Goal: Task Accomplishment & Management: Use online tool/utility

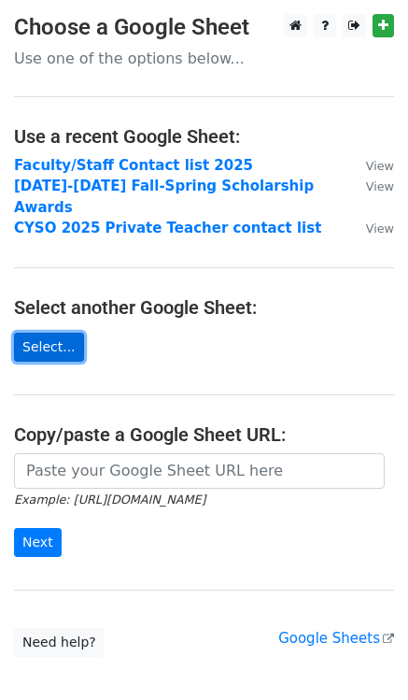
click at [60, 333] on link "Select..." at bounding box center [49, 347] width 70 height 29
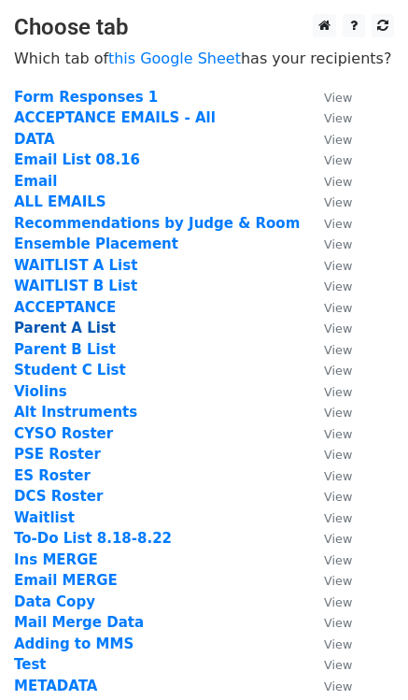
click at [89, 327] on strong "Parent A List" at bounding box center [65, 327] width 102 height 17
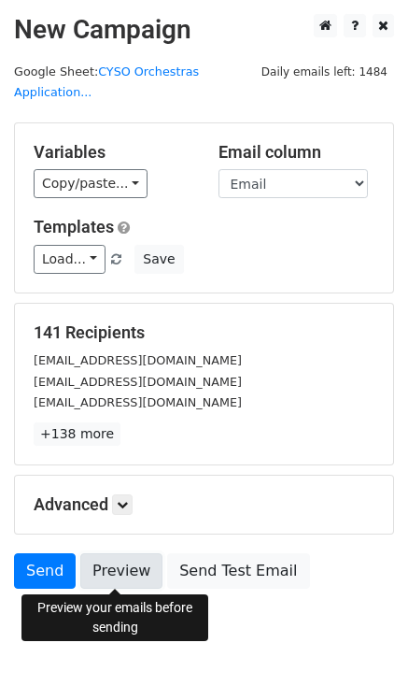
click at [126, 571] on link "Preview" at bounding box center [121, 570] width 82 height 35
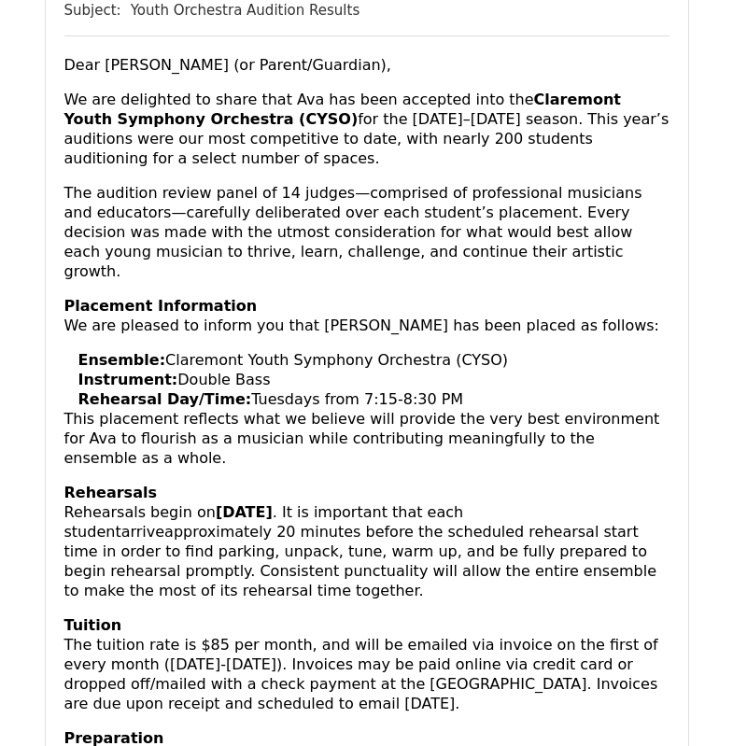
scroll to position [262, 0]
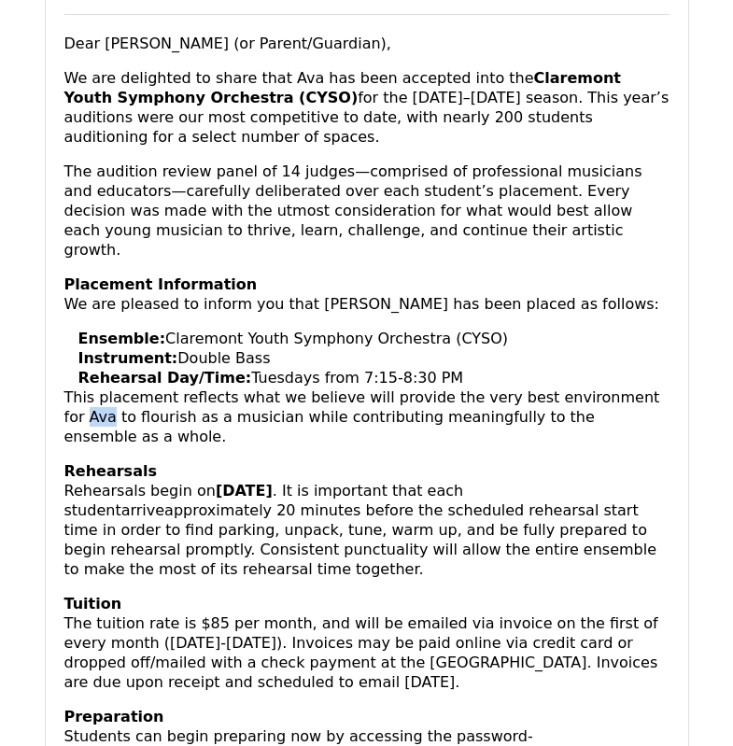
drag, startPoint x: 622, startPoint y: 378, endPoint x: 645, endPoint y: 380, distance: 23.4
click at [645, 388] on p "This placement reflects what we believe will provide the very best environment …" at bounding box center [366, 417] width 605 height 59
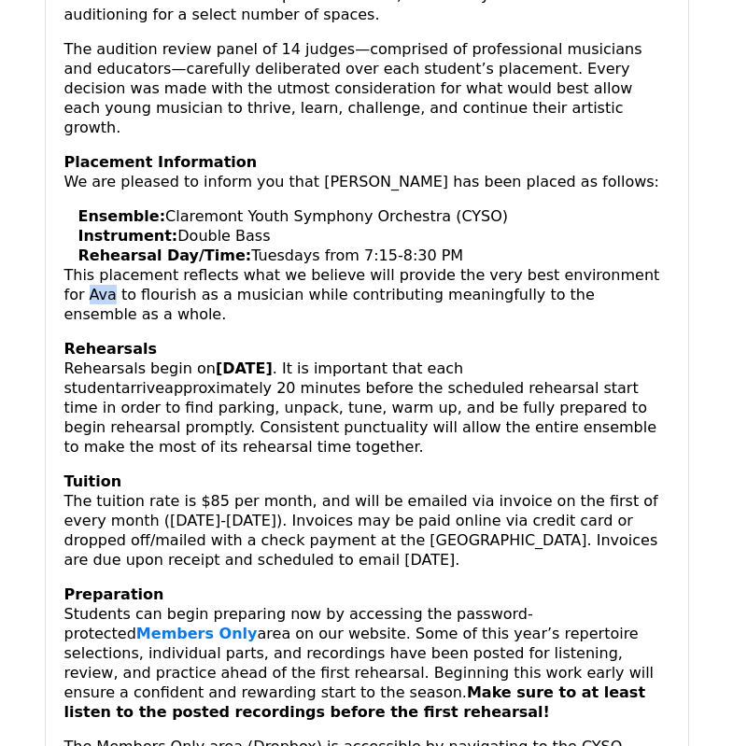
scroll to position [417, 0]
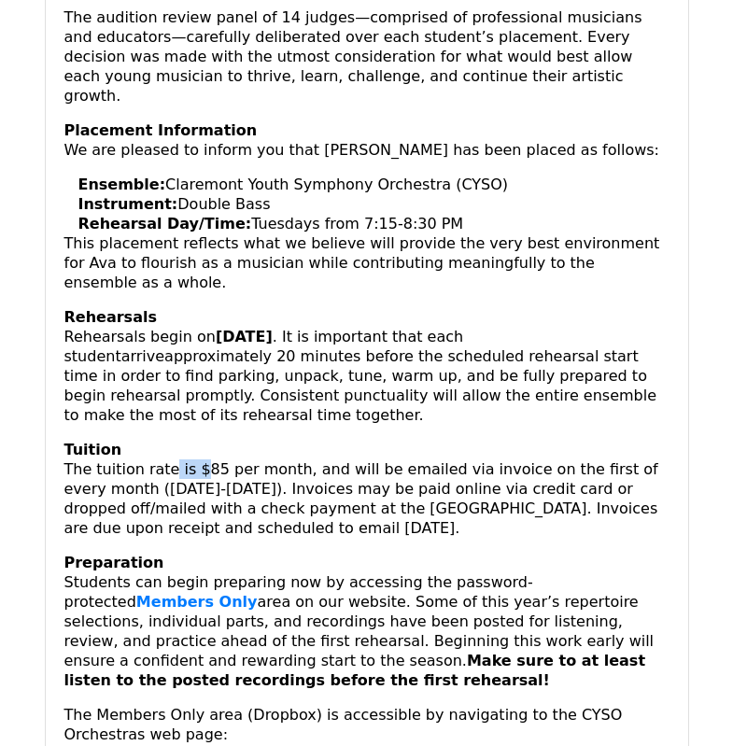
drag, startPoint x: 163, startPoint y: 433, endPoint x: 195, endPoint y: 435, distance: 31.8
click at [195, 440] on p "Tuition The tuition rate is $85 per month, and will be emailed via invoice on t…" at bounding box center [366, 489] width 605 height 98
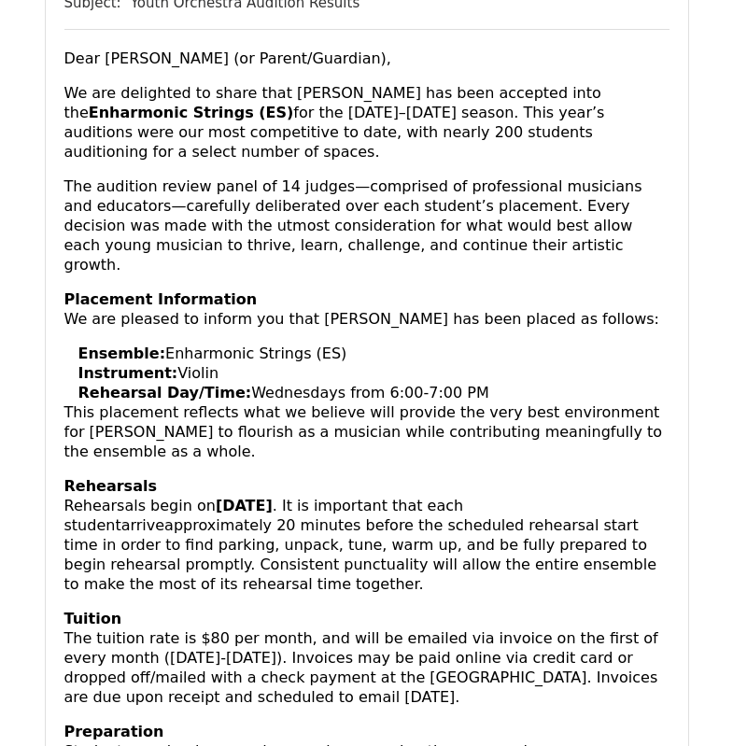
scroll to position [1912, 0]
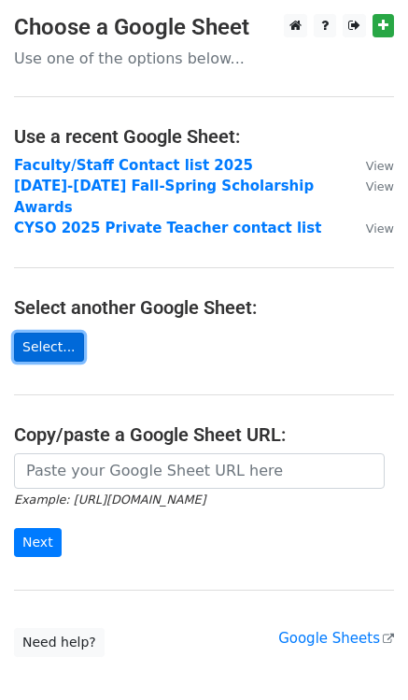
click at [70, 333] on link "Select..." at bounding box center [49, 347] width 70 height 29
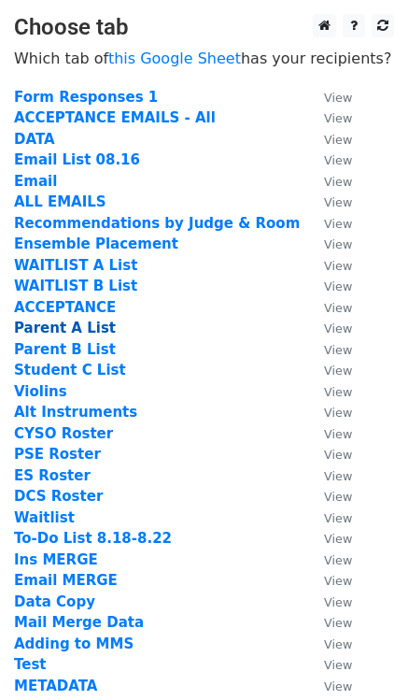
click at [71, 327] on strong "Parent A List" at bounding box center [65, 327] width 102 height 17
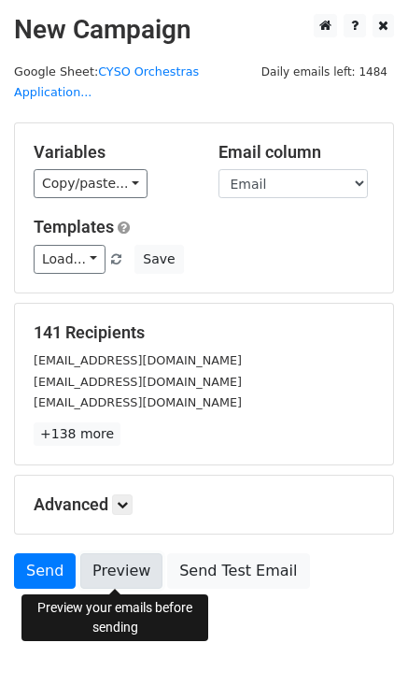
click at [118, 574] on link "Preview" at bounding box center [121, 570] width 82 height 35
click at [125, 578] on link "Preview" at bounding box center [121, 570] width 82 height 35
click at [119, 565] on link "Preview" at bounding box center [121, 570] width 82 height 35
click at [126, 572] on link "Preview" at bounding box center [121, 570] width 82 height 35
click at [133, 573] on link "Preview" at bounding box center [121, 570] width 82 height 35
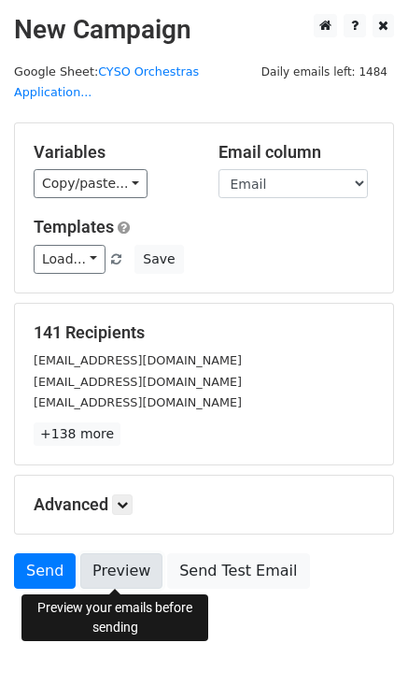
click at [115, 566] on link "Preview" at bounding box center [121, 570] width 82 height 35
click at [113, 569] on link "Preview" at bounding box center [121, 570] width 82 height 35
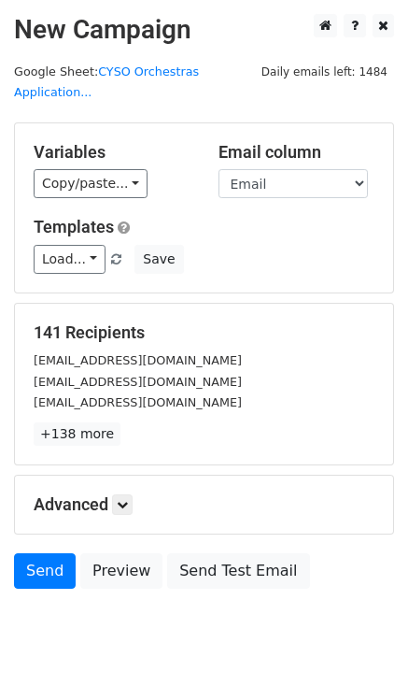
click at [222, 627] on body "New Campaign Daily emails left: 1484 Google Sheet: CYSO Orchestras Application.…" at bounding box center [204, 343] width 408 height 659
click at [132, 500] on link at bounding box center [122, 504] width 21 height 21
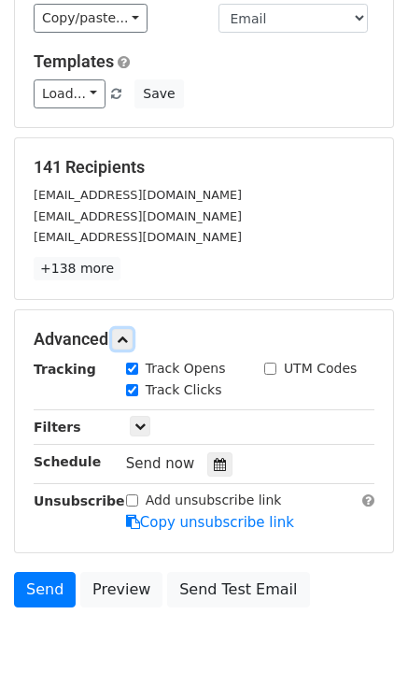
scroll to position [166, 0]
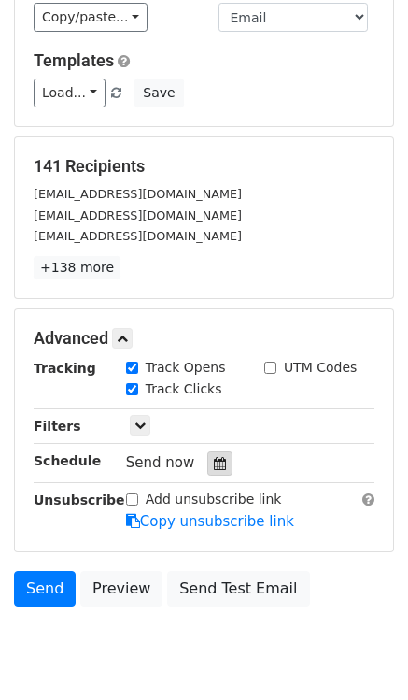
click at [214, 462] on icon at bounding box center [220, 463] width 12 height 13
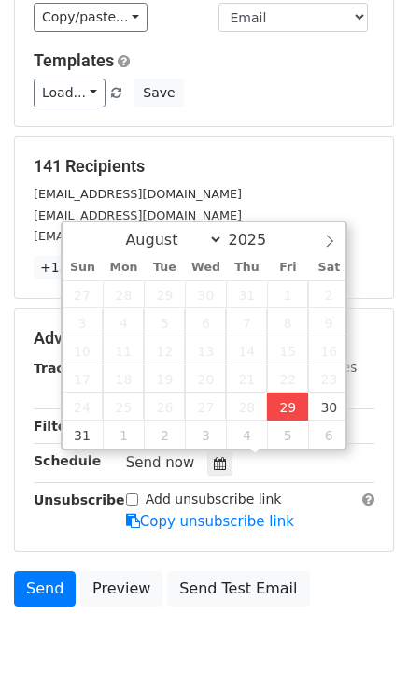
type input "2025-08-29 13:23"
type input "01"
type input "23"
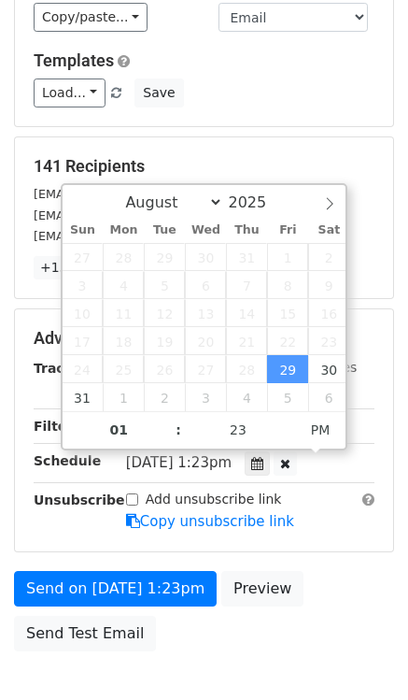
click at [230, 462] on span "Fri, Aug 29, 1:23pm" at bounding box center [179, 462] width 106 height 17
click at [225, 461] on span "Fri, Aug 29, 1:23pm" at bounding box center [179, 462] width 106 height 17
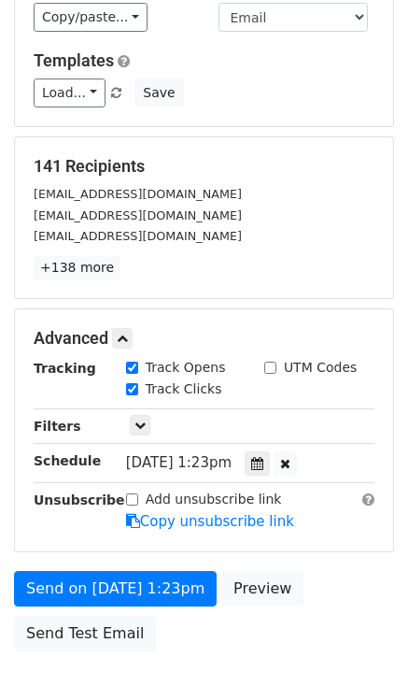
click at [279, 157] on h5 "141 Recipients" at bounding box center [204, 166] width 341 height 21
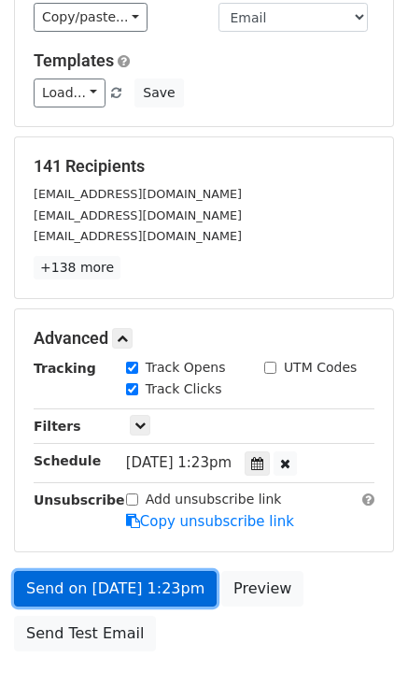
click at [181, 588] on link "Send on Aug 29 at 1:23pm" at bounding box center [115, 588] width 203 height 35
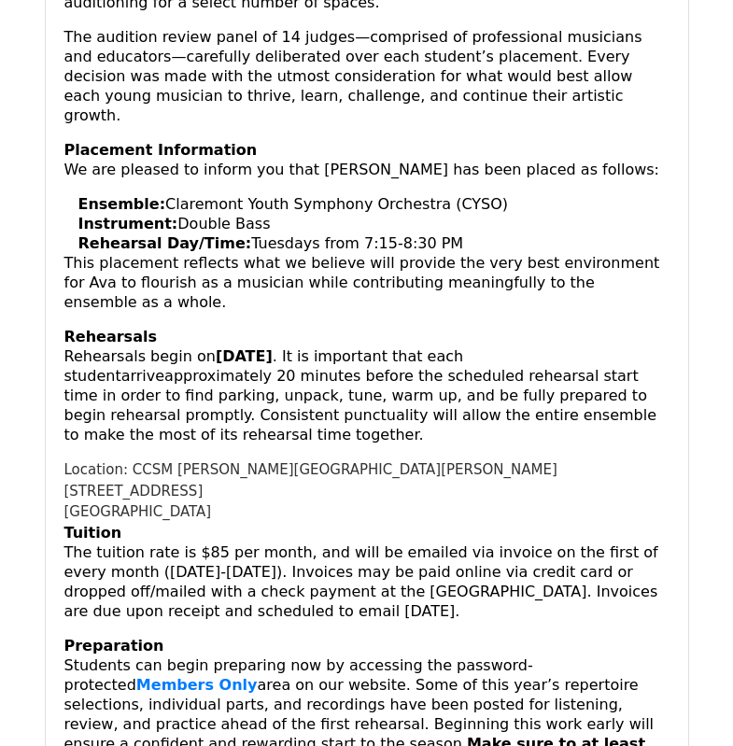
scroll to position [415, 0]
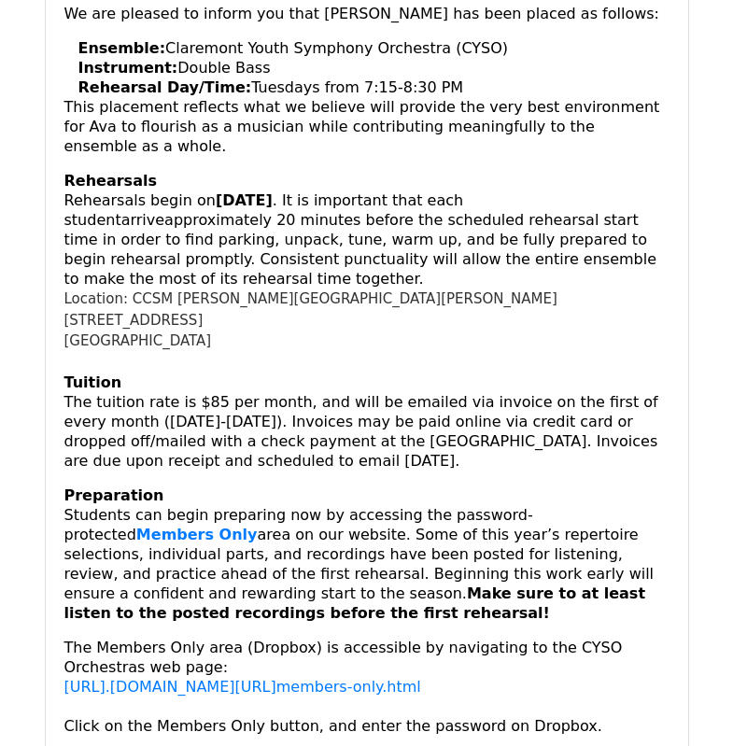
scroll to position [459, 0]
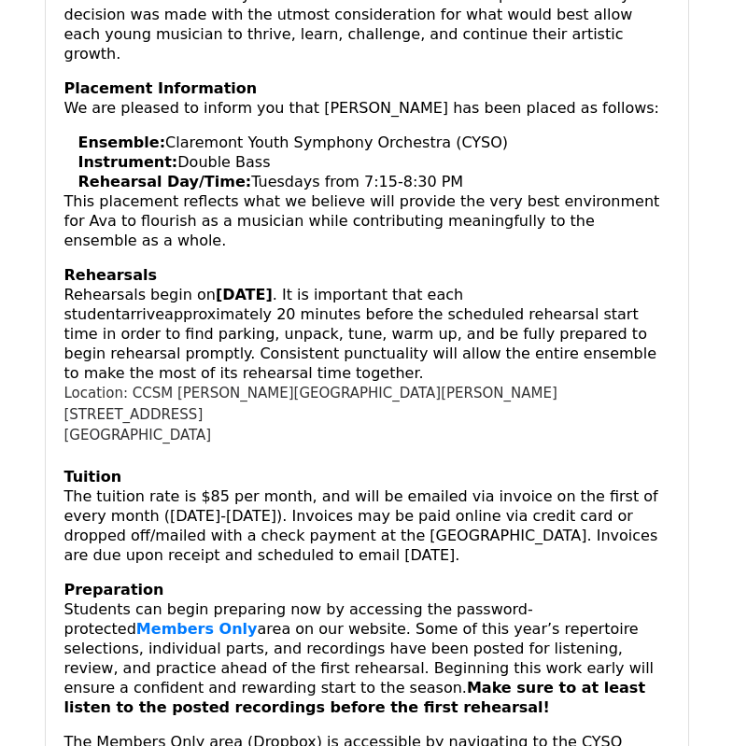
drag, startPoint x: 116, startPoint y: 364, endPoint x: 229, endPoint y: 394, distance: 116.9
click at [227, 390] on div "Dear Ava Allen (or Parent/Guardian), We are delighted to share that Ava has bee…" at bounding box center [366, 141] width 605 height 609
click at [245, 395] on div "Dear Ava Allen (or Parent/Guardian), We are delighted to share that Ava has bee…" at bounding box center [366, 141] width 605 height 609
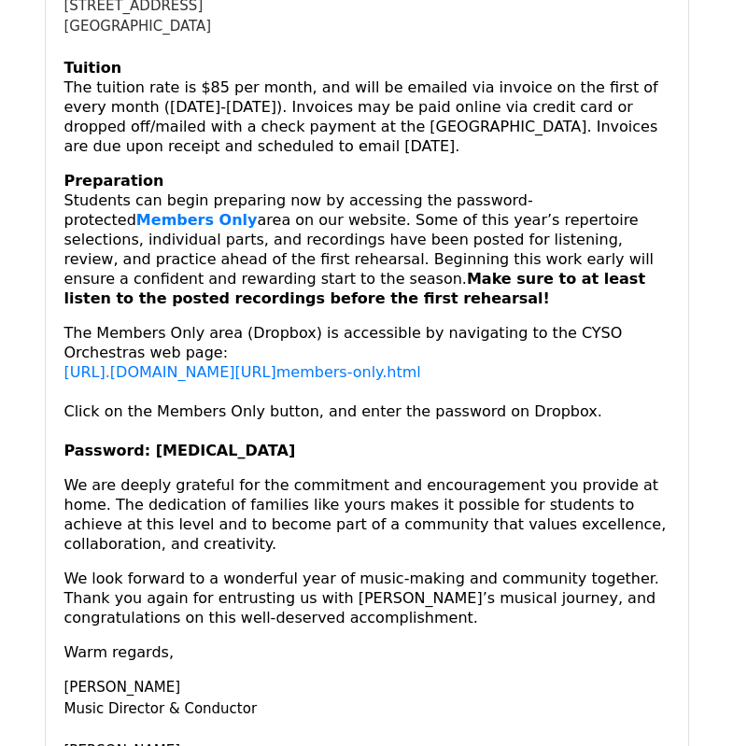
scroll to position [650, 0]
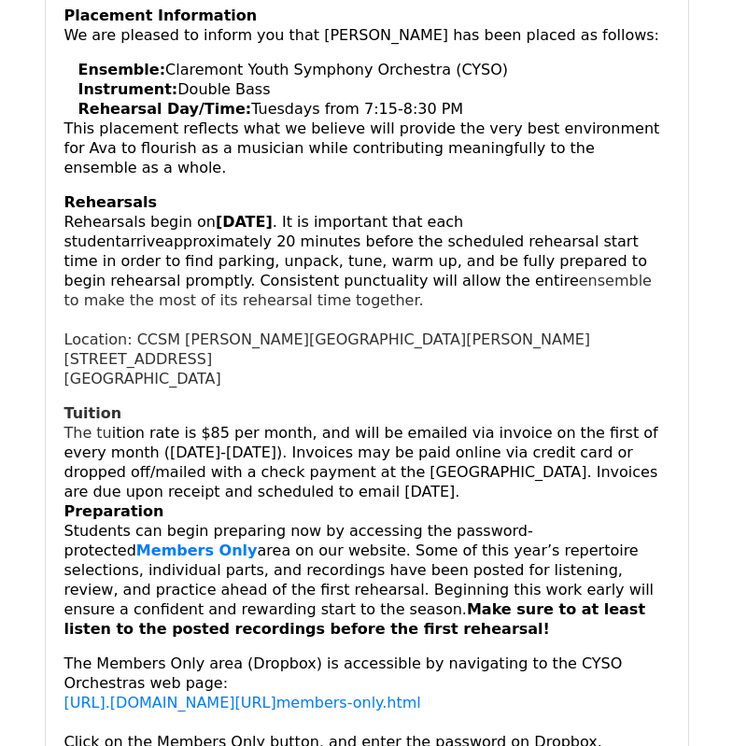
scroll to position [520, 0]
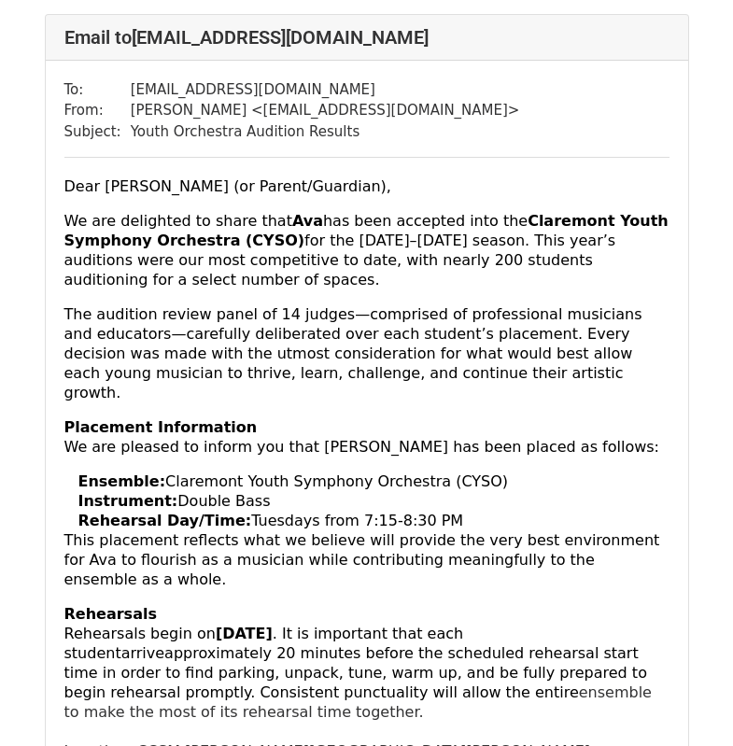
scroll to position [133, 0]
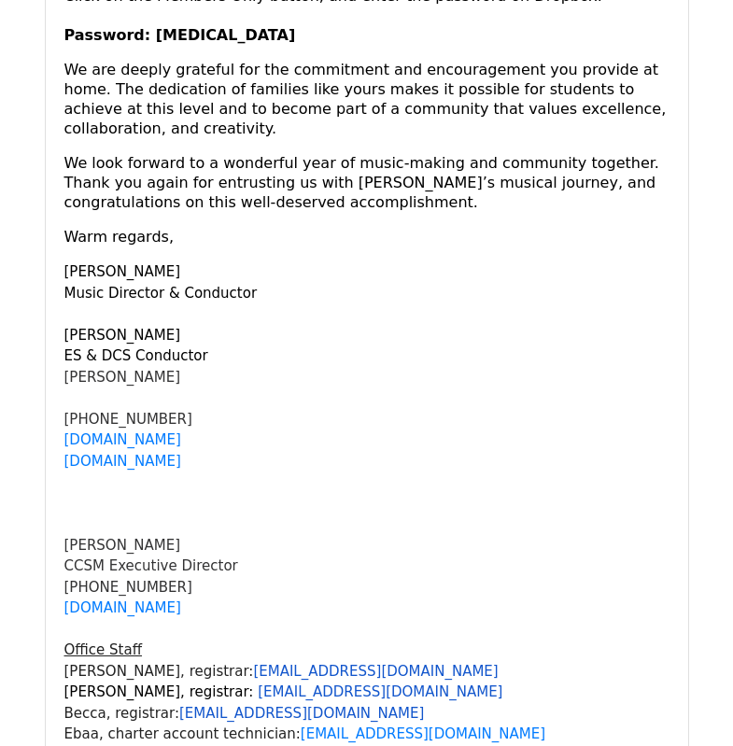
scroll to position [7310, 0]
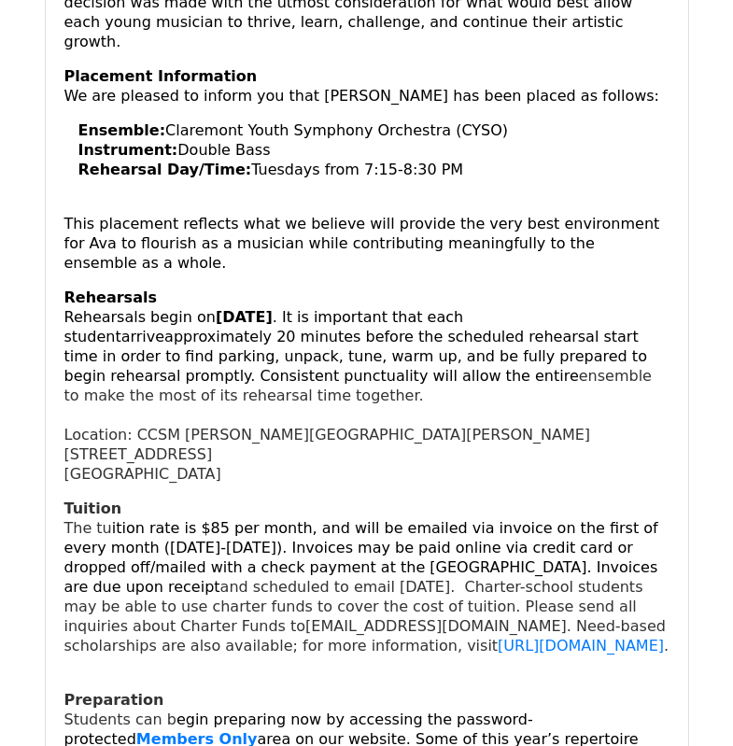
scroll to position [466, 0]
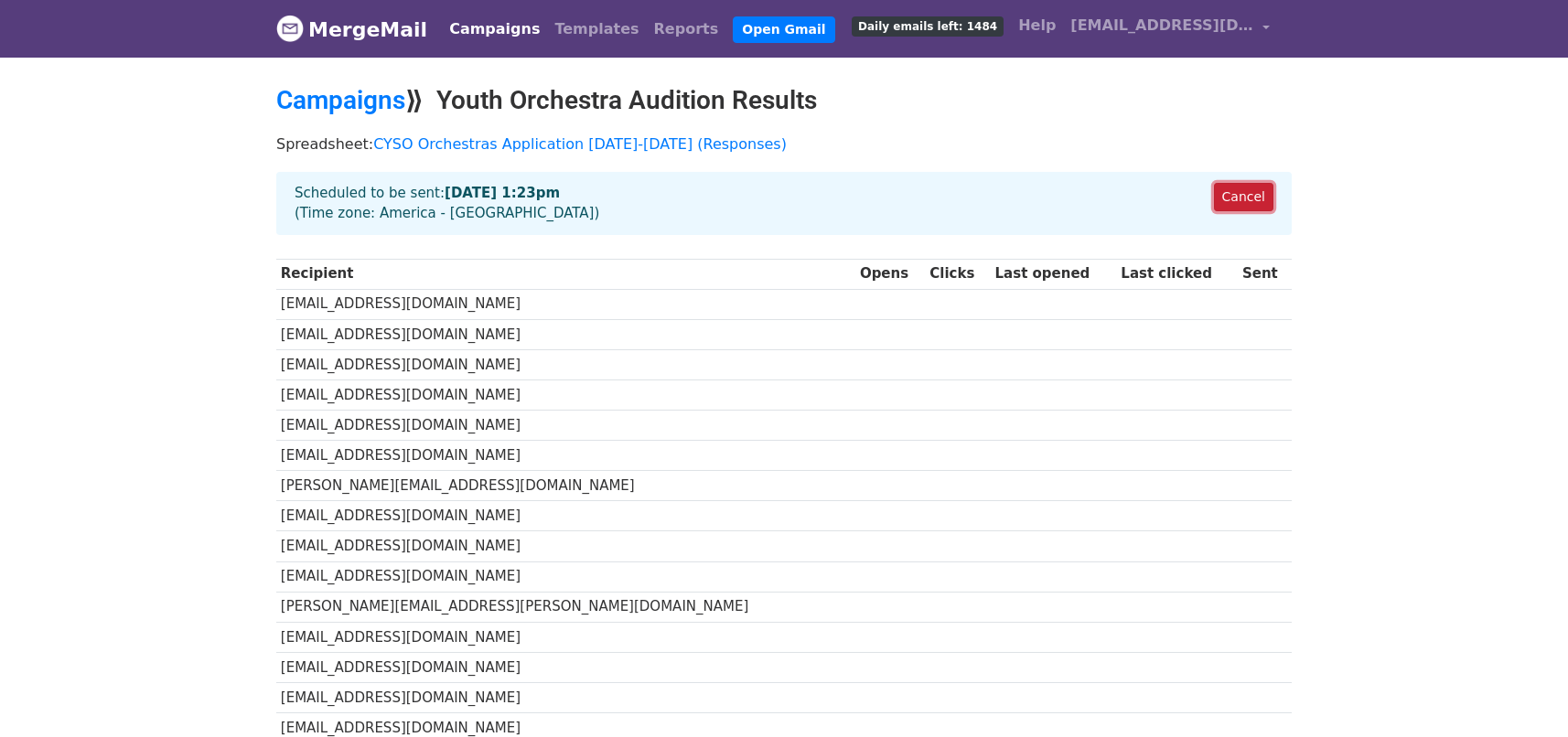
click at [1242, 199] on link "Cancel" at bounding box center [1244, 197] width 60 height 28
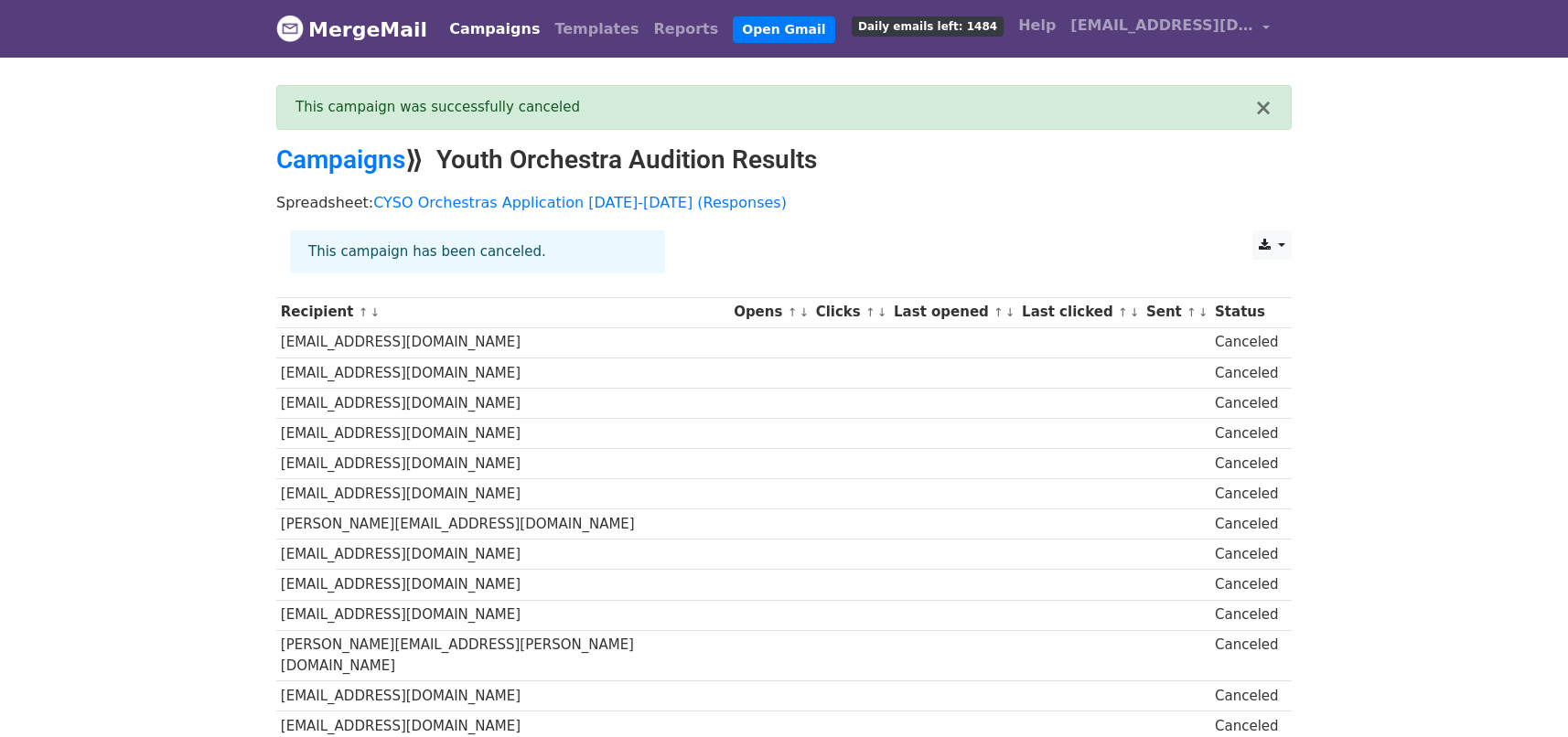
click at [484, 26] on link "Campaigns" at bounding box center [494, 28] width 105 height 36
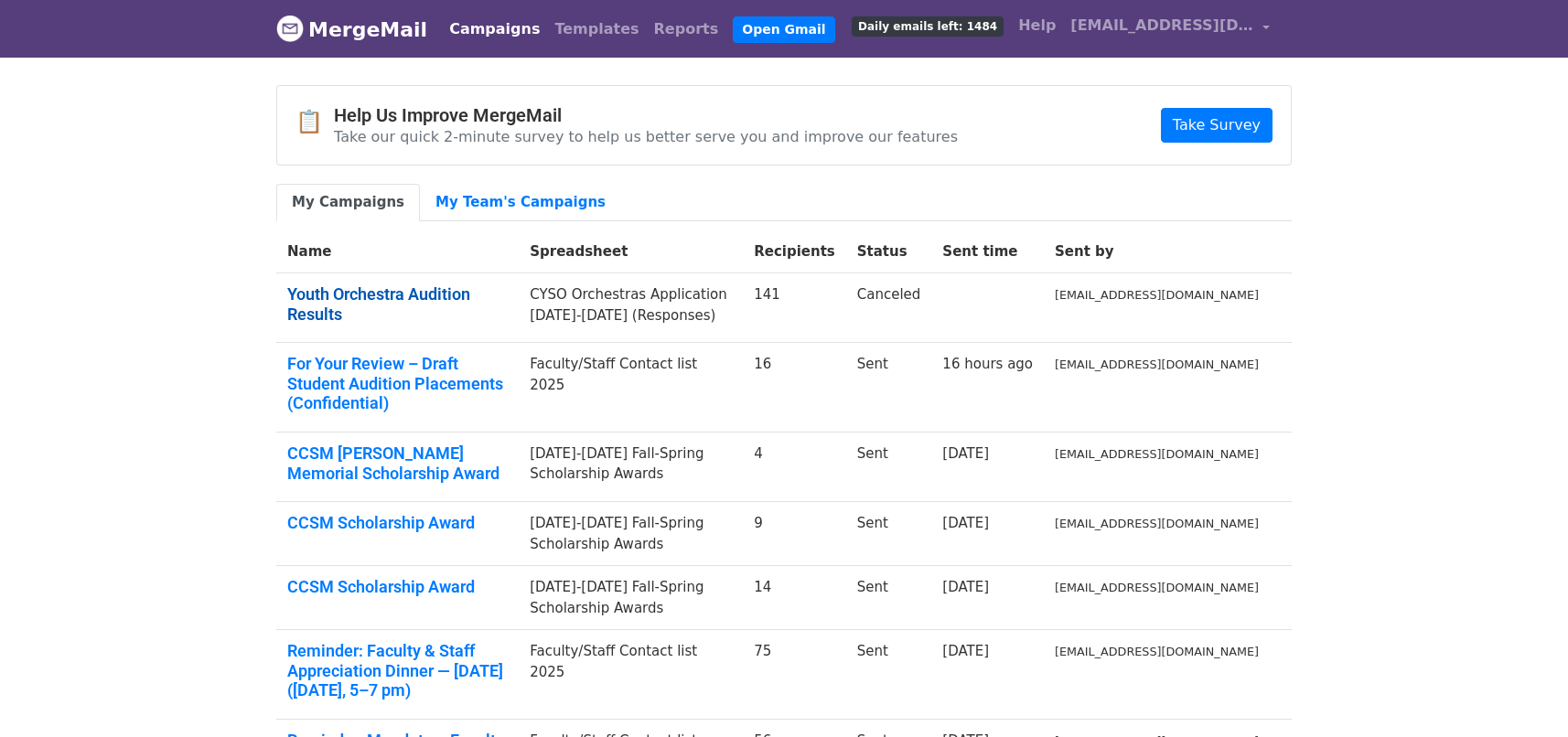
click at [501, 293] on link "Youth Orchestra Audition Results" at bounding box center [397, 304] width 220 height 39
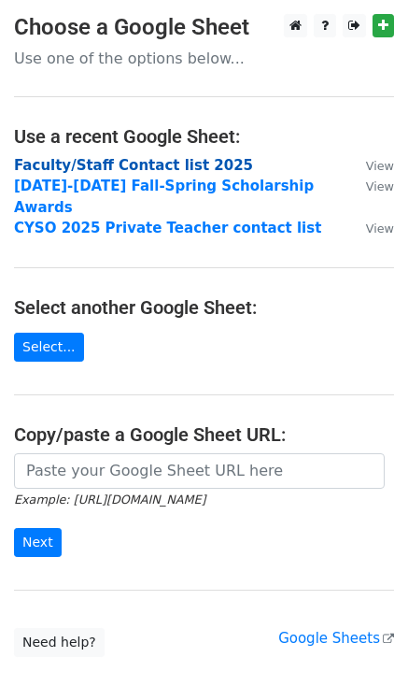
click at [140, 164] on strong "Faculty/Staff Contact list 2025" at bounding box center [133, 165] width 239 height 17
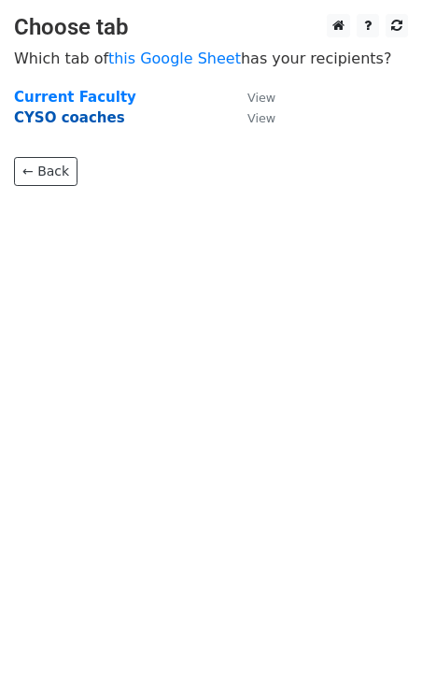
click at [74, 118] on strong "CYSO coaches" at bounding box center [69, 117] width 111 height 17
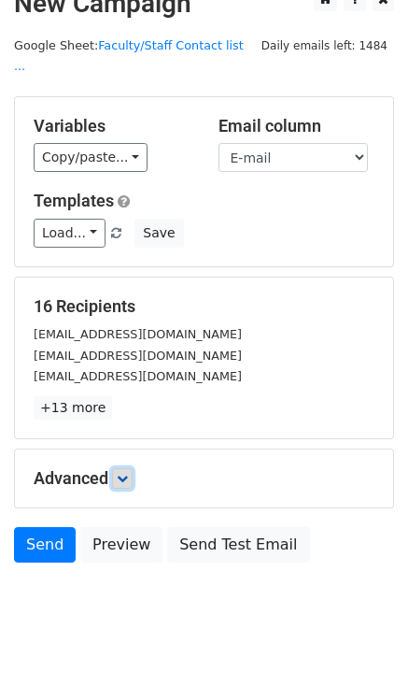
click at [124, 473] on icon at bounding box center [122, 478] width 11 height 11
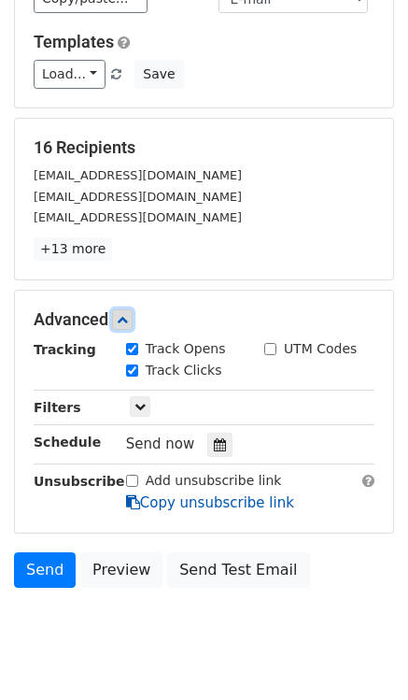
scroll to position [209, 0]
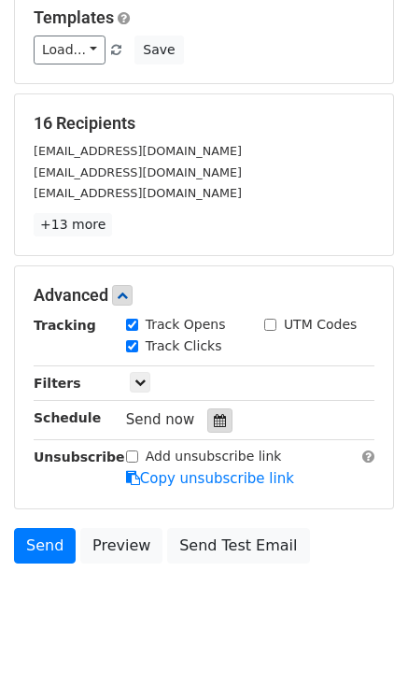
click at [220, 408] on div at bounding box center [219, 420] width 25 height 24
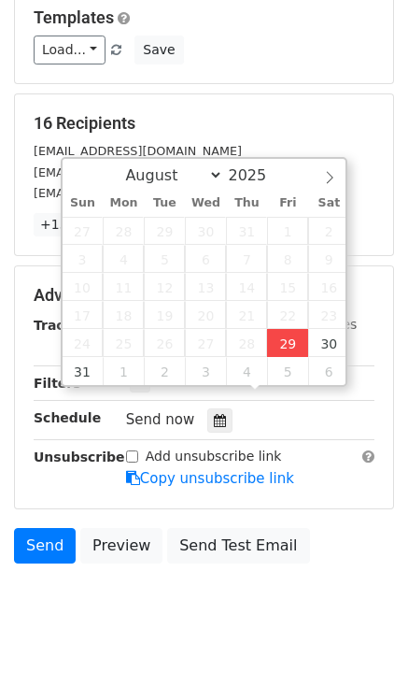
type input "2025-08-29 13:49"
type input "01"
type input "49"
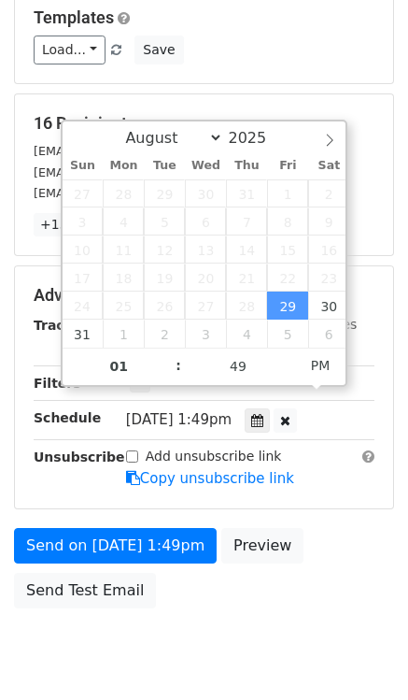
click at [219, 624] on body "New Campaign Daily emails left: 1484 Google Sheet: Faculty/Staff Contact list .…" at bounding box center [204, 248] width 408 height 887
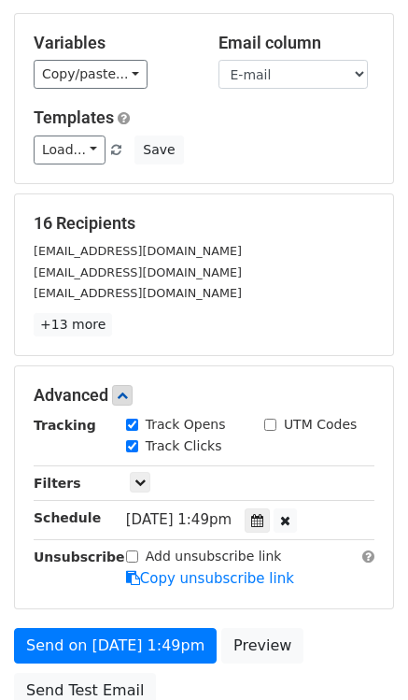
scroll to position [0, 0]
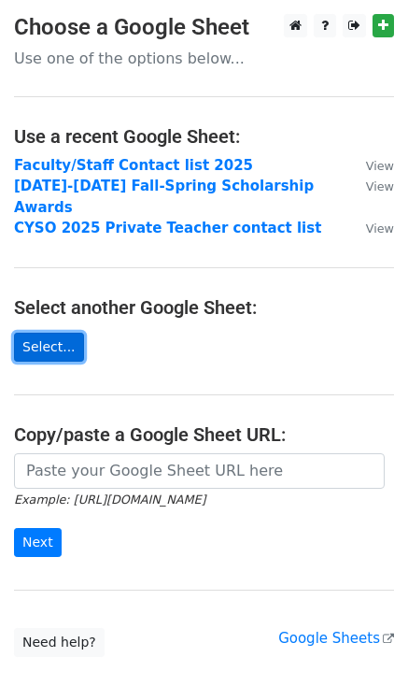
click at [34, 333] on link "Select..." at bounding box center [49, 347] width 70 height 29
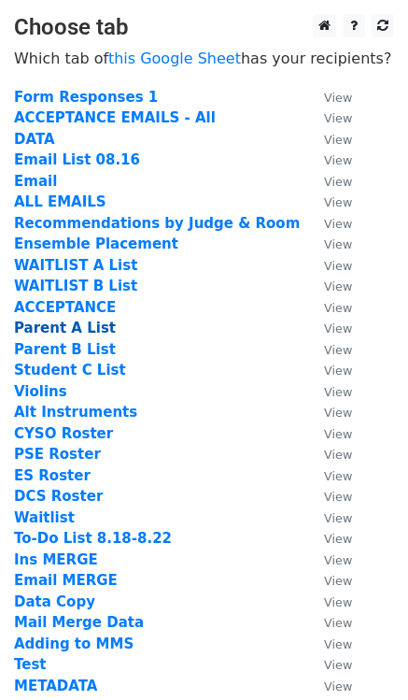
click at [80, 330] on strong "Parent A List" at bounding box center [65, 327] width 102 height 17
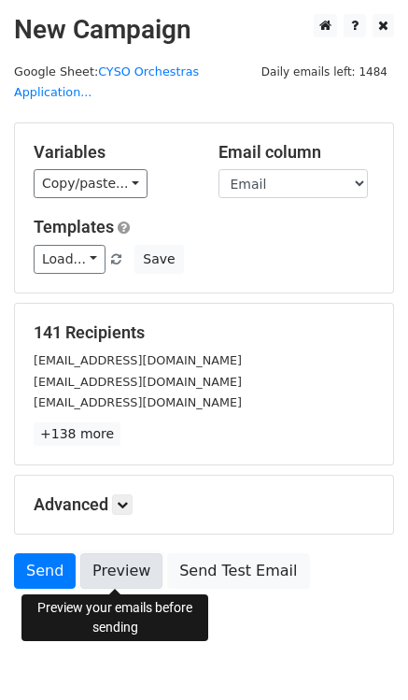
click at [121, 572] on link "Preview" at bounding box center [121, 570] width 82 height 35
click at [126, 507] on icon at bounding box center [122, 504] width 11 height 11
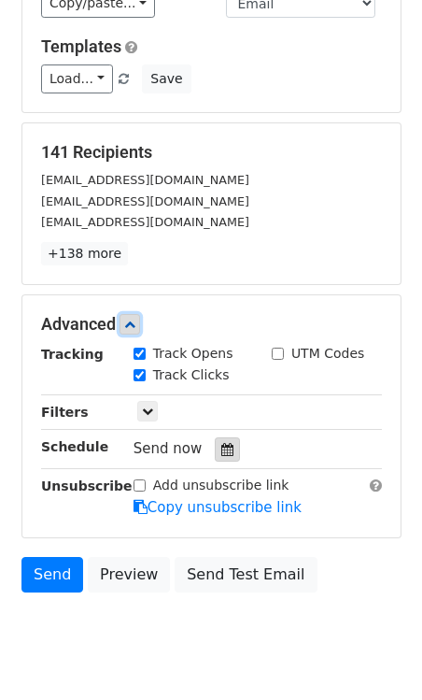
scroll to position [128, 0]
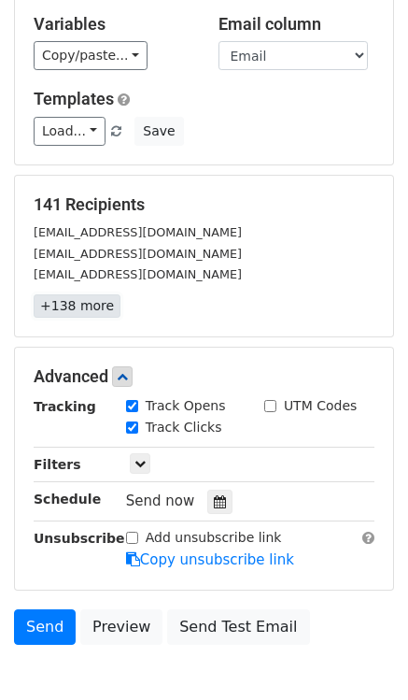
click at [83, 307] on link "+138 more" at bounding box center [77, 305] width 87 height 23
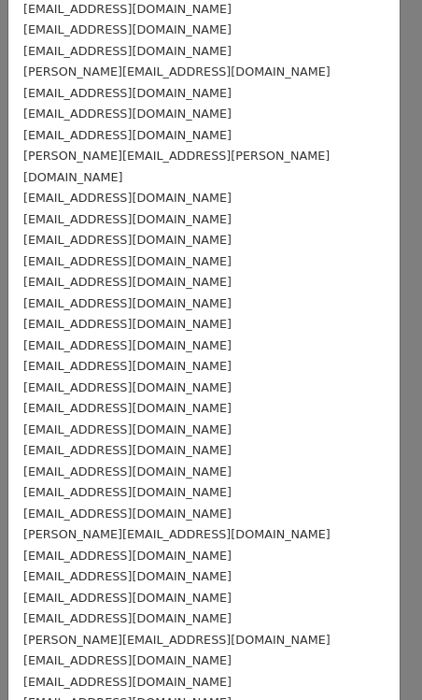
scroll to position [147, 0]
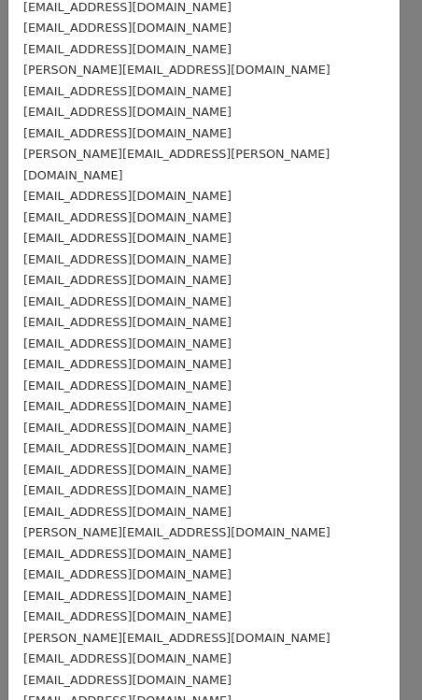
drag, startPoint x: 26, startPoint y: 305, endPoint x: 65, endPoint y: 304, distance: 39.2
click at [65, 315] on small "[EMAIL_ADDRESS][DOMAIN_NAME]" at bounding box center [127, 322] width 208 height 14
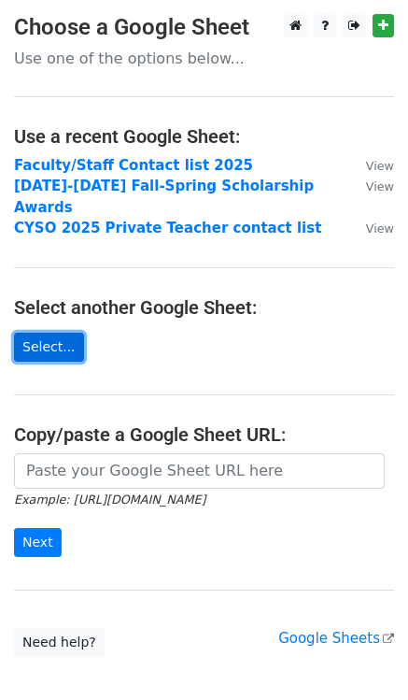
click at [48, 333] on link "Select..." at bounding box center [49, 347] width 70 height 29
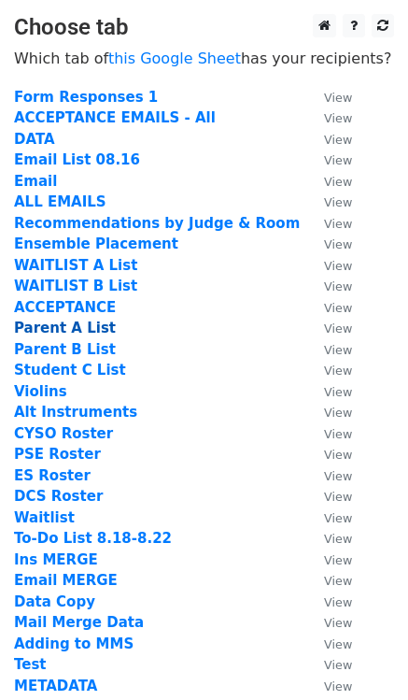
click at [73, 330] on strong "Parent A List" at bounding box center [65, 327] width 102 height 17
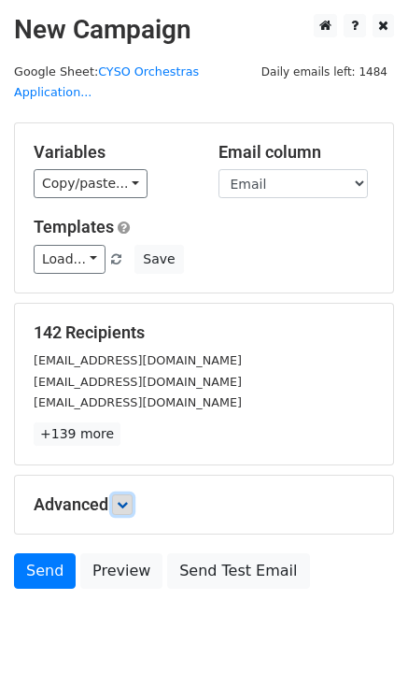
click at [123, 508] on icon at bounding box center [122, 504] width 11 height 11
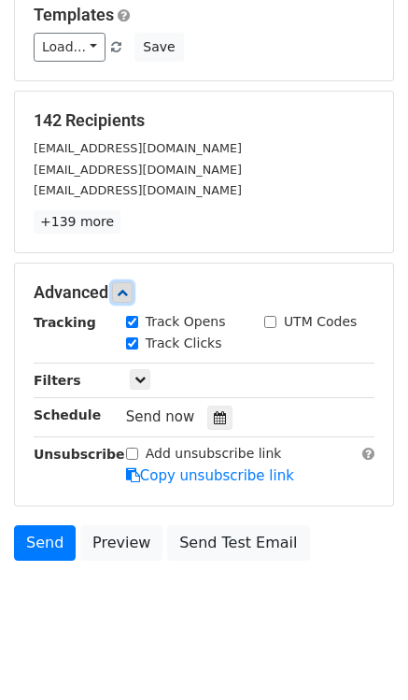
scroll to position [213, 0]
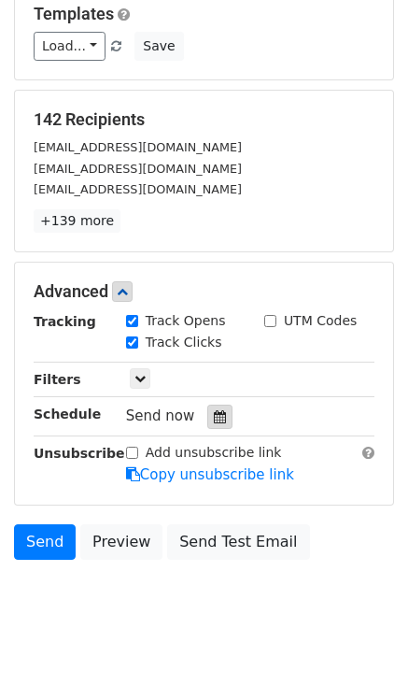
click at [215, 413] on icon at bounding box center [220, 416] width 12 height 13
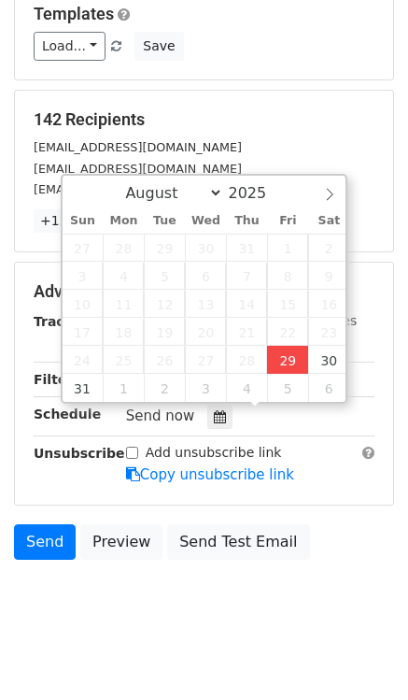
type input "2025-08-29 13:57"
type input "01"
type input "57"
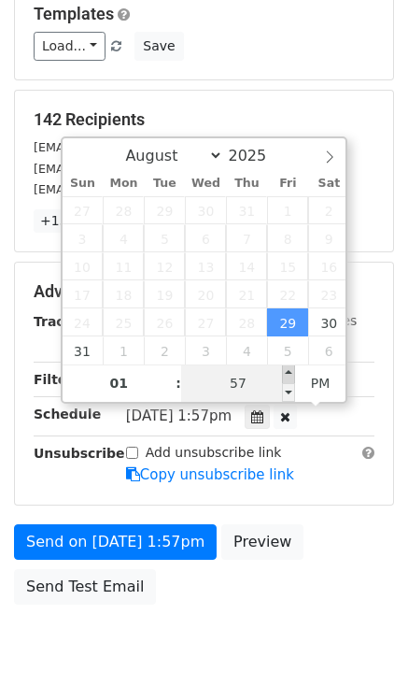
type input "2025-08-29 14:00"
type input "02"
type input "00"
click at [288, 375] on span at bounding box center [288, 373] width 13 height 19
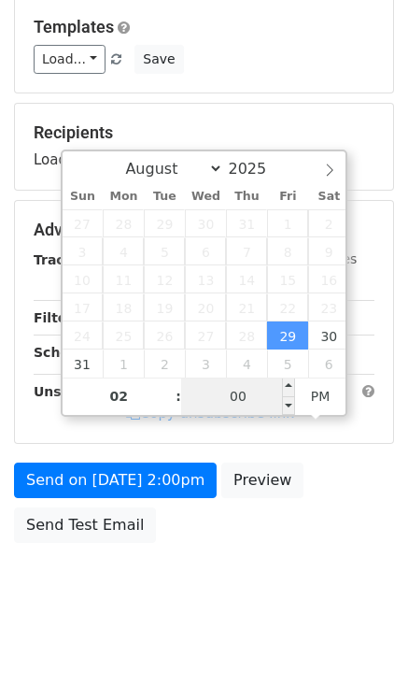
click at [252, 393] on input "00" at bounding box center [238, 395] width 114 height 37
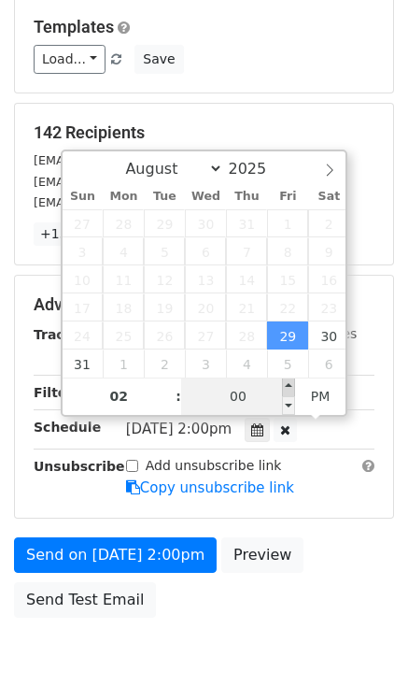
type input "2025-08-29 14:05"
type input "05"
click at [290, 385] on span at bounding box center [288, 386] width 13 height 19
type input "2025-08-29 14:10"
type input "10"
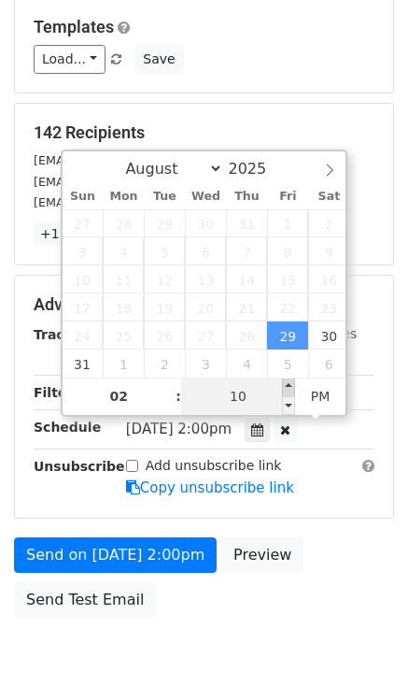
click at [290, 385] on span at bounding box center [288, 386] width 13 height 19
type input "2025-08-29 14:15"
type input "15"
click at [290, 385] on span at bounding box center [288, 386] width 13 height 19
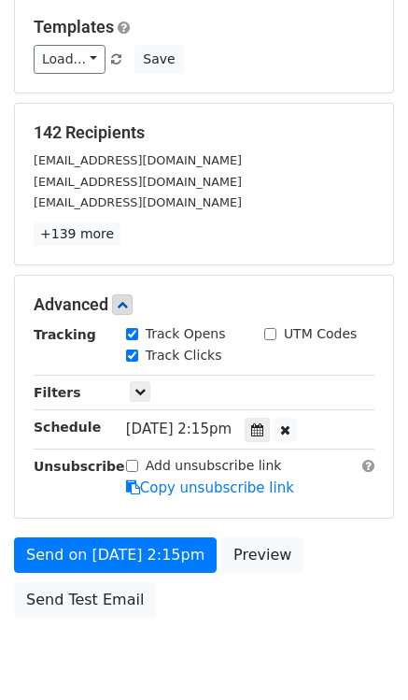
click at [320, 472] on div "Add unsubscribe link Copy unsubscribe link" at bounding box center [250, 477] width 276 height 43
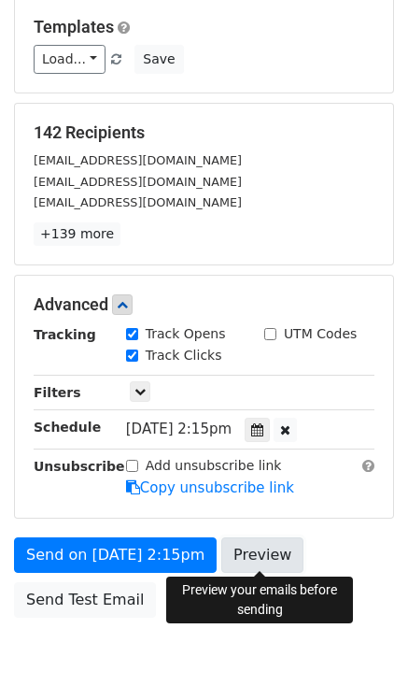
click at [254, 549] on link "Preview" at bounding box center [262, 554] width 82 height 35
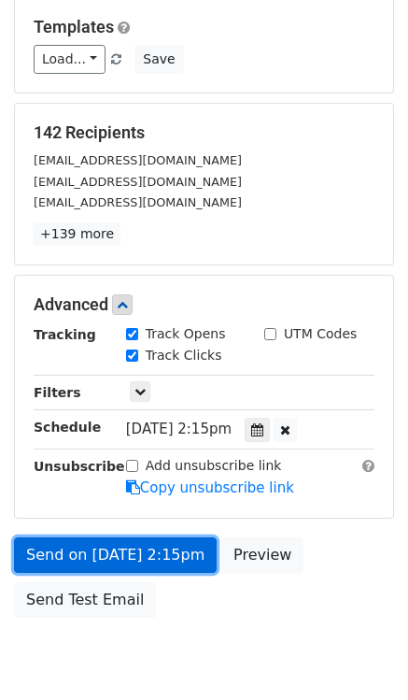
click at [142, 552] on link "Send on Aug 29 at 2:15pm" at bounding box center [115, 554] width 203 height 35
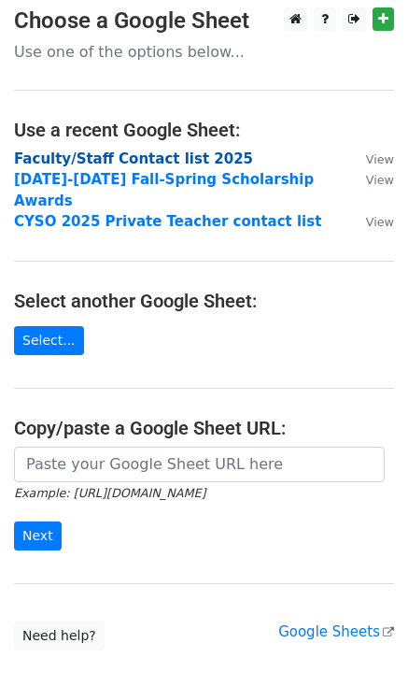
scroll to position [20, 0]
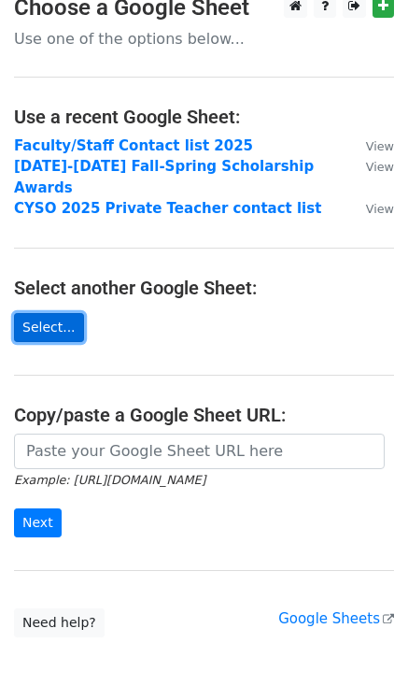
click at [64, 313] on link "Select..." at bounding box center [49, 327] width 70 height 29
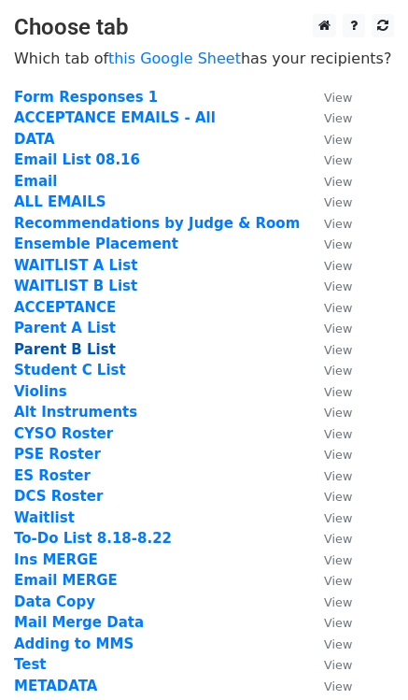
click at [74, 351] on strong "Parent B List" at bounding box center [65, 349] width 102 height 17
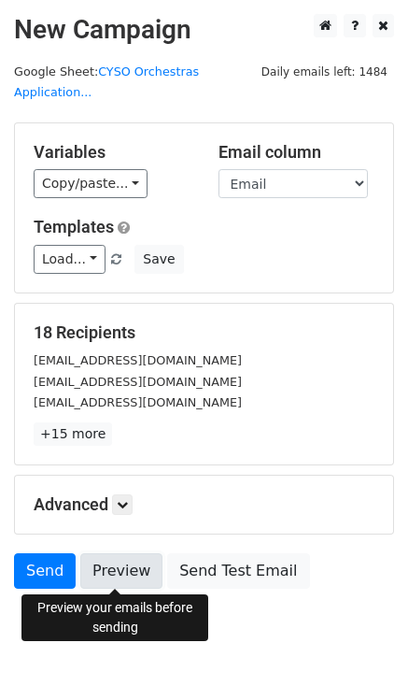
click at [109, 581] on link "Preview" at bounding box center [121, 570] width 82 height 35
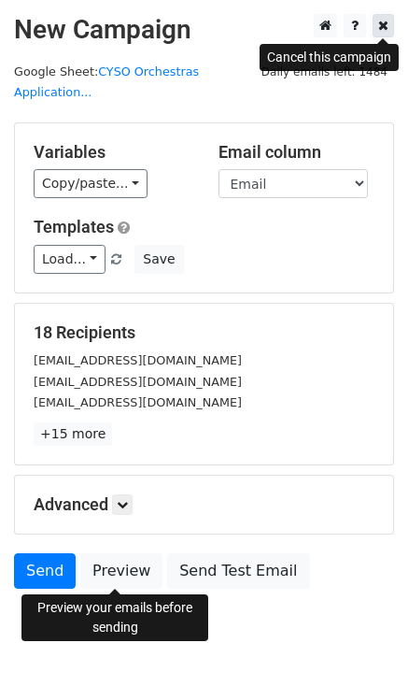
click at [382, 26] on icon at bounding box center [383, 25] width 10 height 13
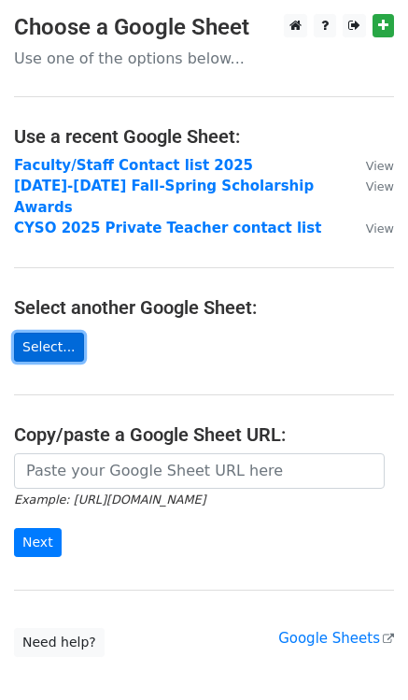
click at [67, 333] on link "Select..." at bounding box center [49, 347] width 70 height 29
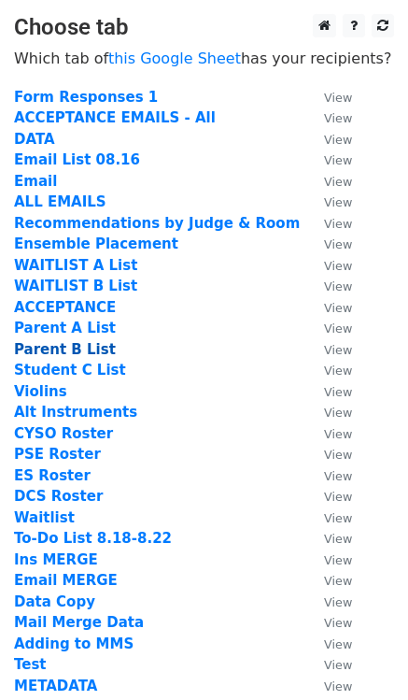
click at [81, 350] on strong "Parent B List" at bounding box center [65, 349] width 102 height 17
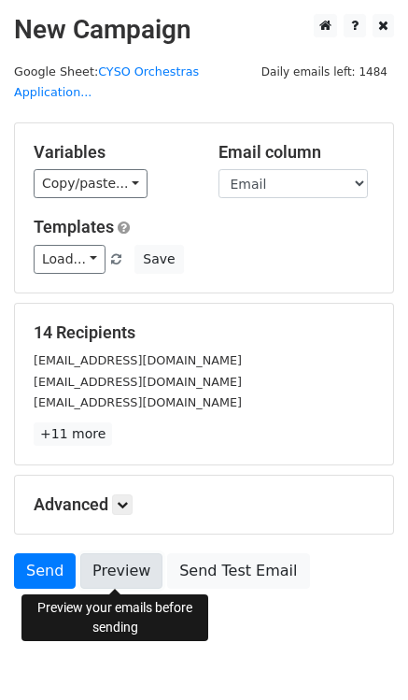
click at [126, 570] on link "Preview" at bounding box center [121, 570] width 82 height 35
click at [128, 505] on icon at bounding box center [122, 504] width 11 height 11
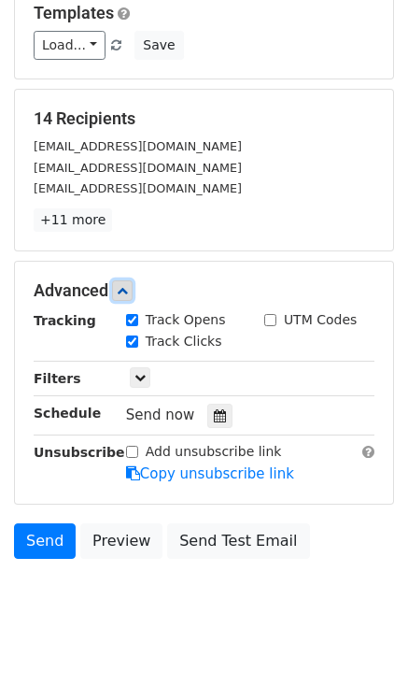
scroll to position [215, 0]
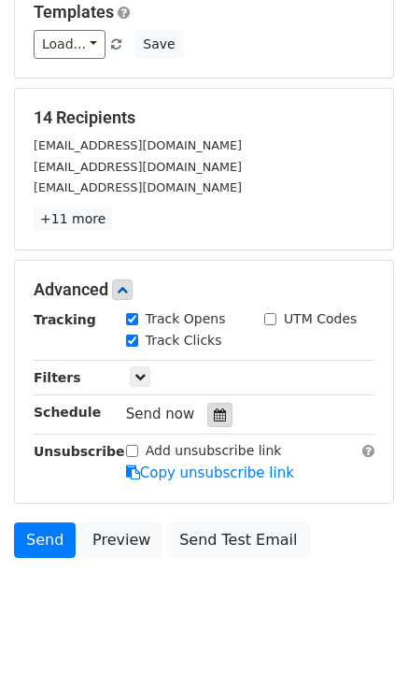
click at [216, 411] on icon at bounding box center [220, 414] width 12 height 13
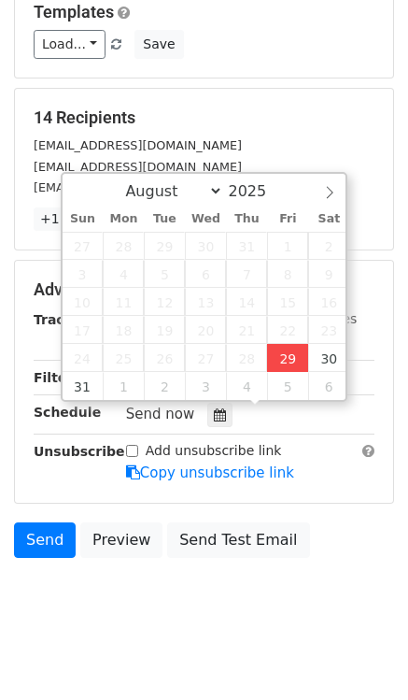
type input "2025-08-29 14:03"
type input "02"
type input "03"
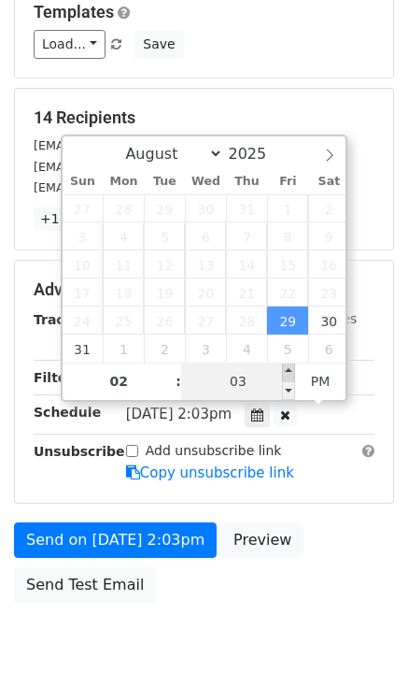
type input "2025-08-29 14:08"
type input "08"
click at [292, 376] on span at bounding box center [288, 371] width 13 height 19
type input "2025-09-05 14:08"
select select "8"
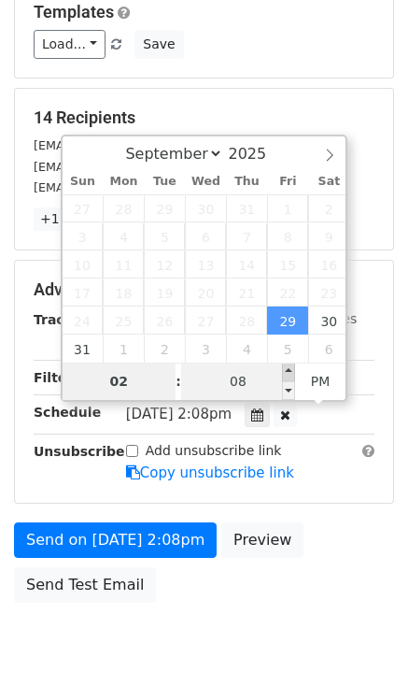
scroll to position [200, 0]
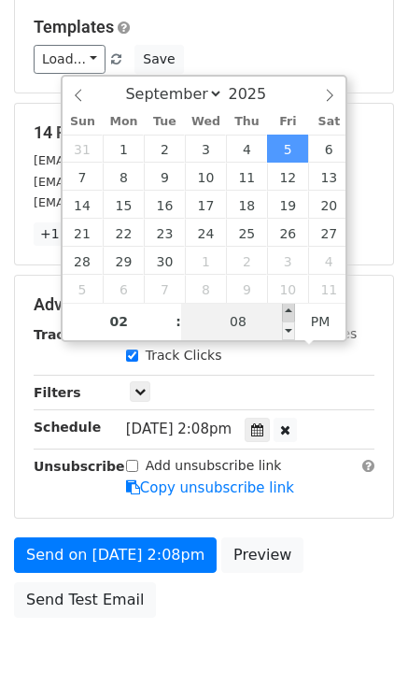
type input "2025-09-05 14:13"
click at [289, 309] on span at bounding box center [288, 312] width 13 height 19
click at [260, 311] on input "13" at bounding box center [238, 321] width 114 height 37
type input "15"
type input "2025-09-05 14:15"
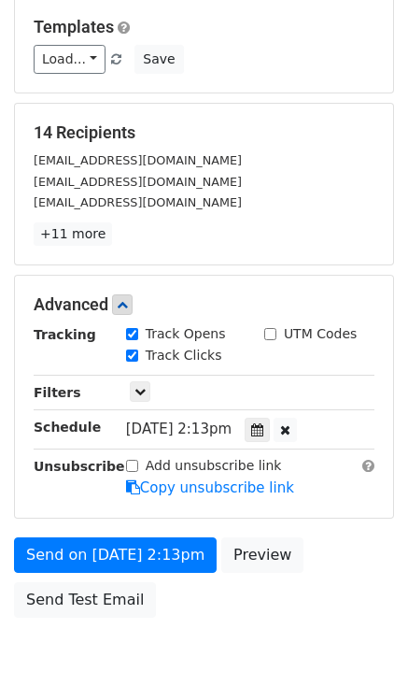
click at [376, 349] on div "Track Clicks" at bounding box center [250, 357] width 276 height 22
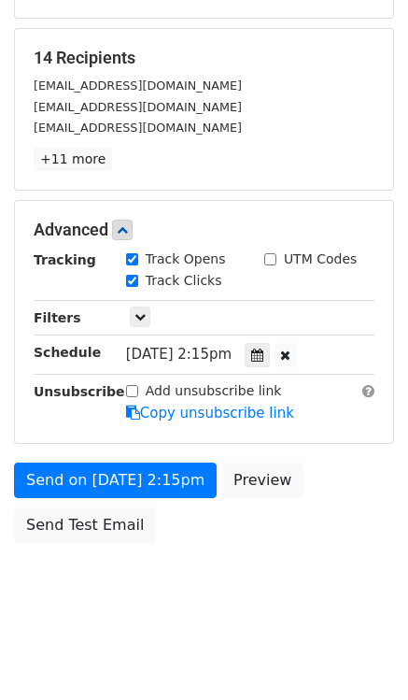
scroll to position [271, 0]
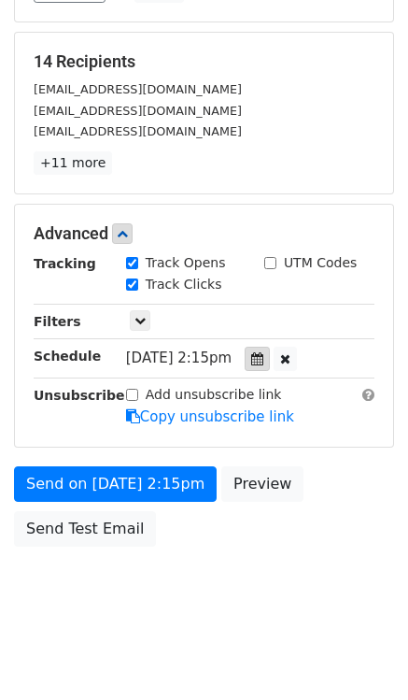
click at [263, 359] on icon at bounding box center [257, 358] width 12 height 13
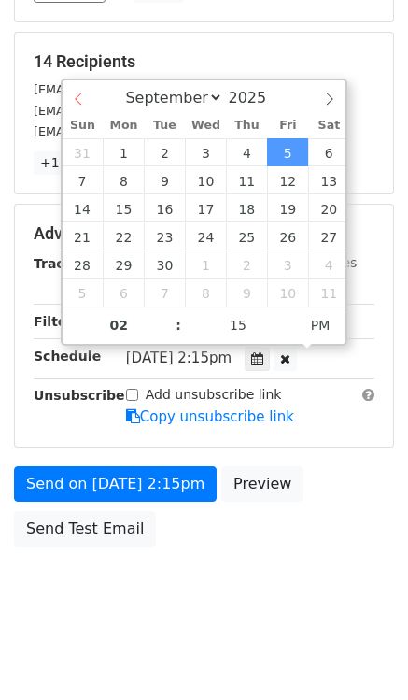
select select "7"
click at [82, 104] on div "August September October November December 2025" at bounding box center [205, 96] width 284 height 32
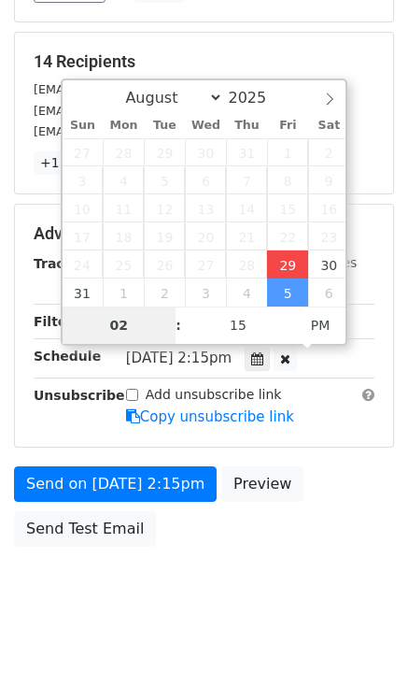
type input "2025-08-29 14:15"
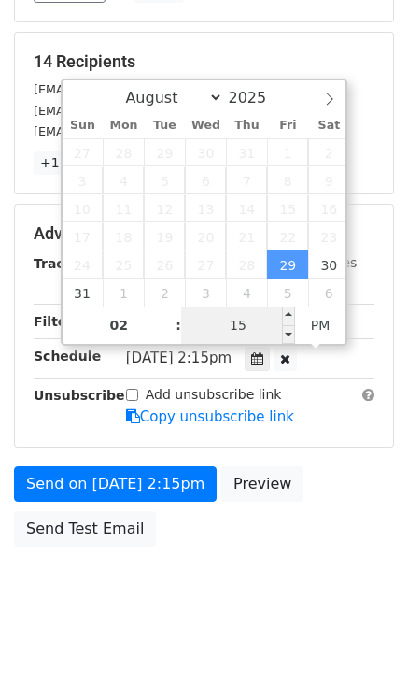
click at [265, 320] on input "15" at bounding box center [238, 324] width 114 height 37
click at [376, 480] on div "Send on Aug 29 at 2:15pm Preview Send Test Email" at bounding box center [204, 511] width 408 height 90
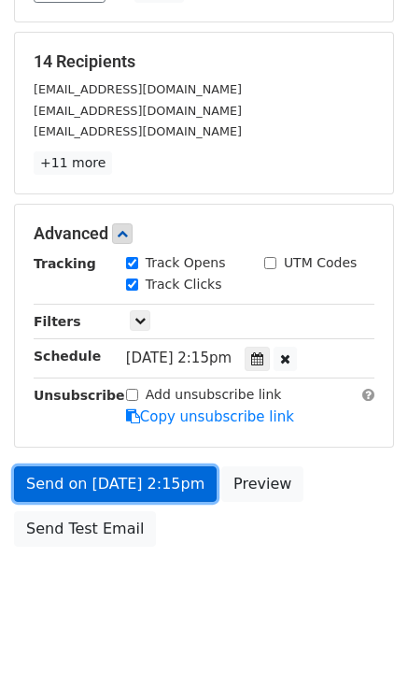
click at [116, 484] on link "Send on Aug 29 at 2:15pm" at bounding box center [115, 483] width 203 height 35
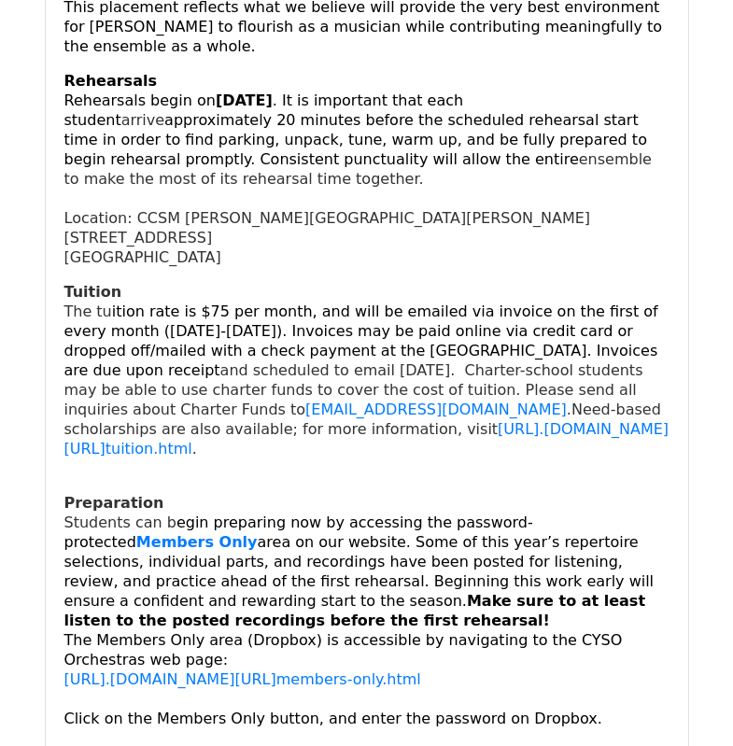
scroll to position [448, 0]
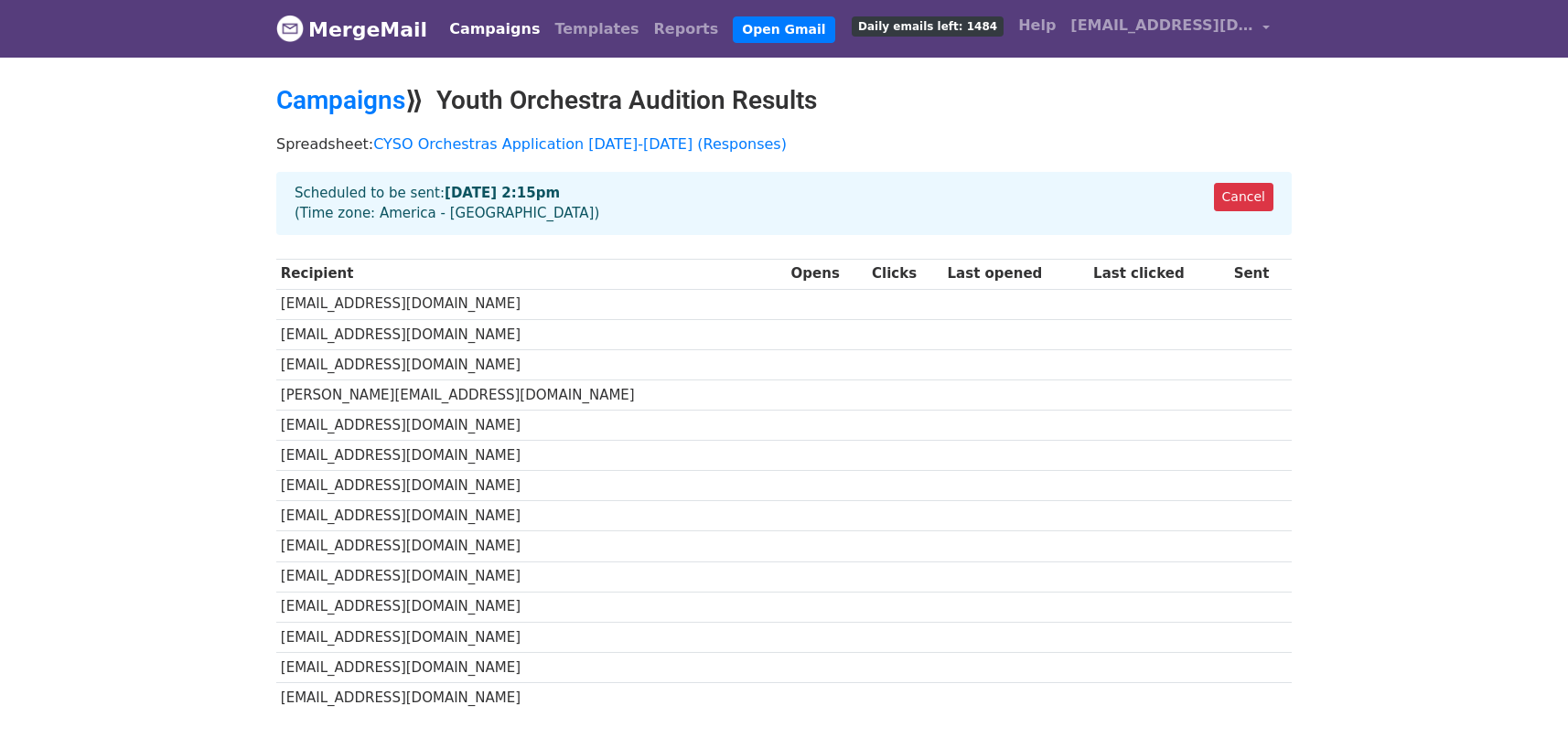
click at [470, 27] on link "Campaigns" at bounding box center [494, 28] width 105 height 36
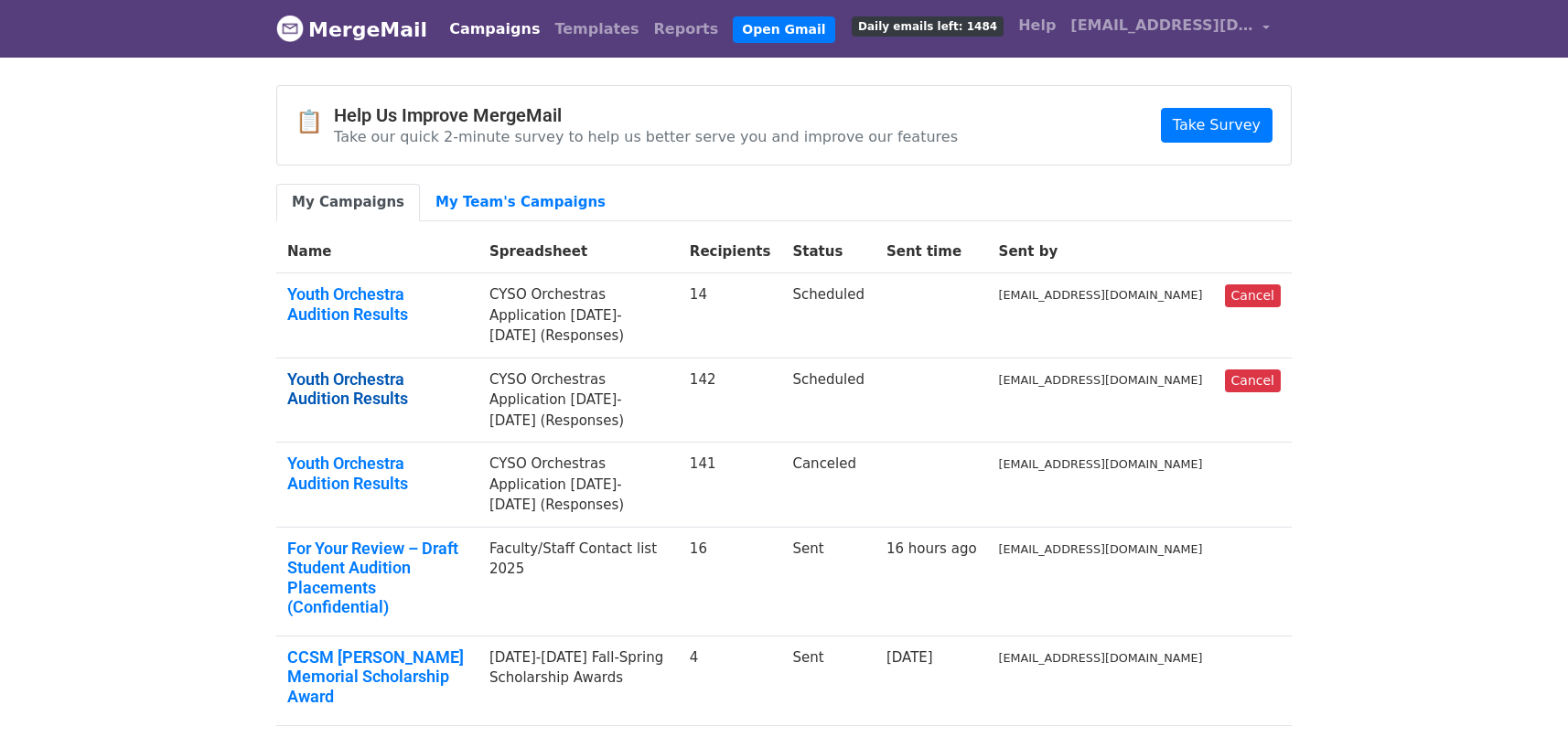
click at [402, 382] on link "Youth Orchestra Audition Results" at bounding box center [377, 389] width 180 height 39
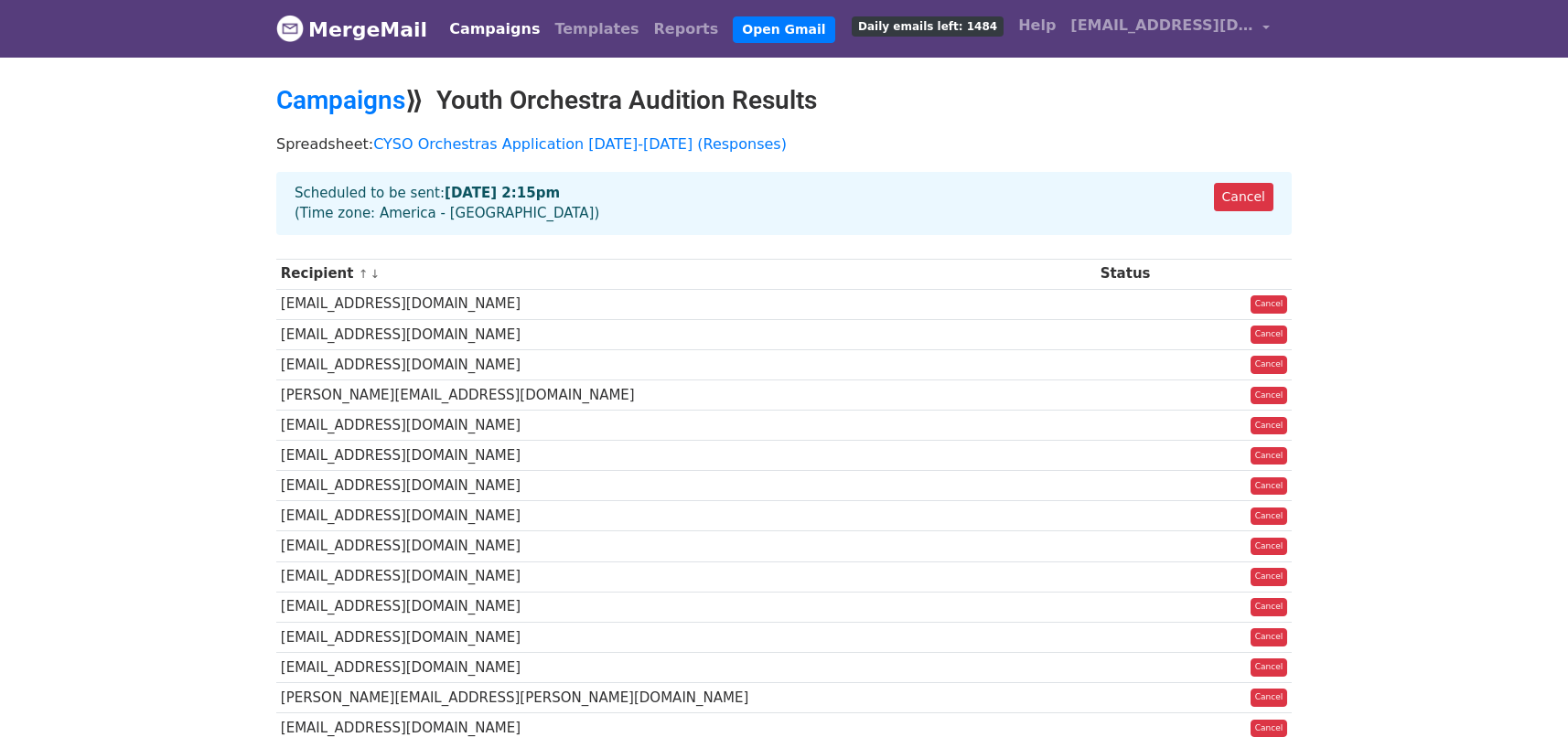
click at [487, 31] on link "Campaigns" at bounding box center [494, 28] width 105 height 36
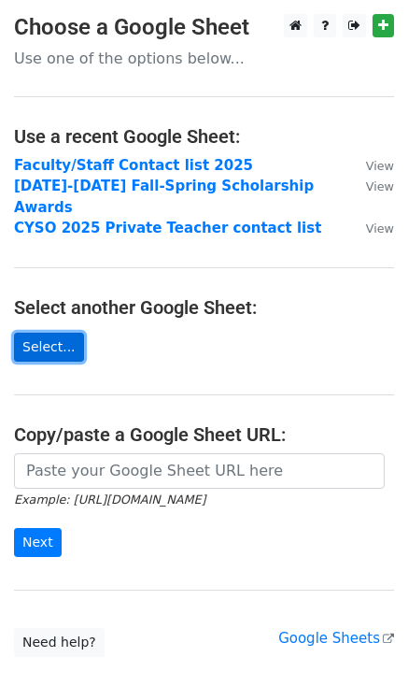
click at [64, 333] on link "Select..." at bounding box center [49, 347] width 70 height 29
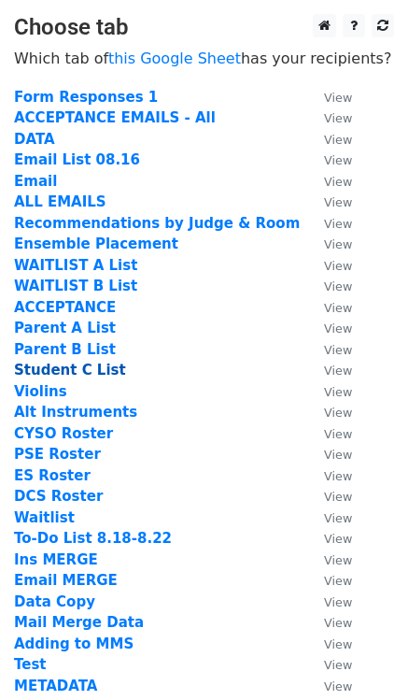
click at [52, 370] on strong "Student C List" at bounding box center [70, 369] width 112 height 17
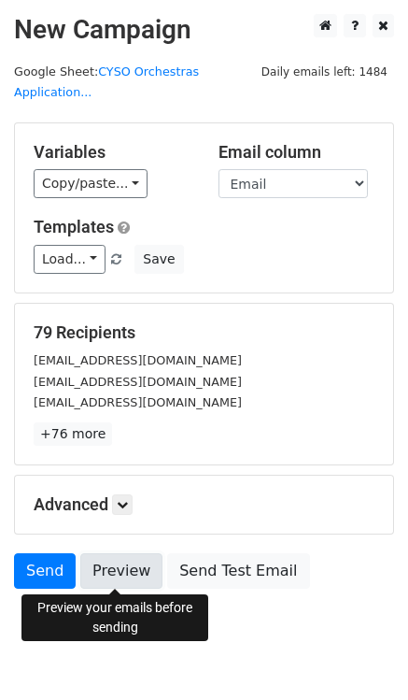
click at [118, 574] on link "Preview" at bounding box center [121, 570] width 82 height 35
click at [128, 500] on icon at bounding box center [122, 504] width 11 height 11
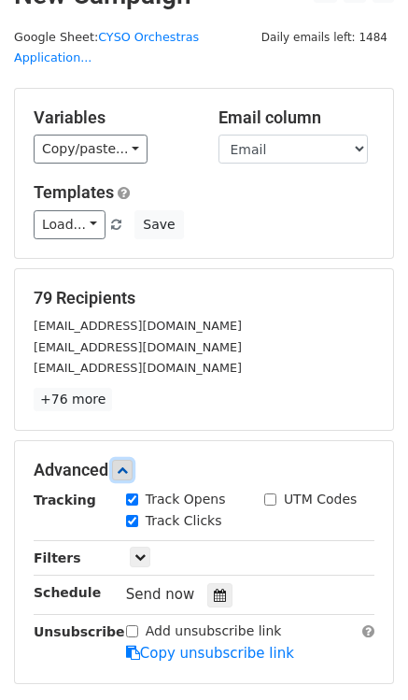
scroll to position [230, 0]
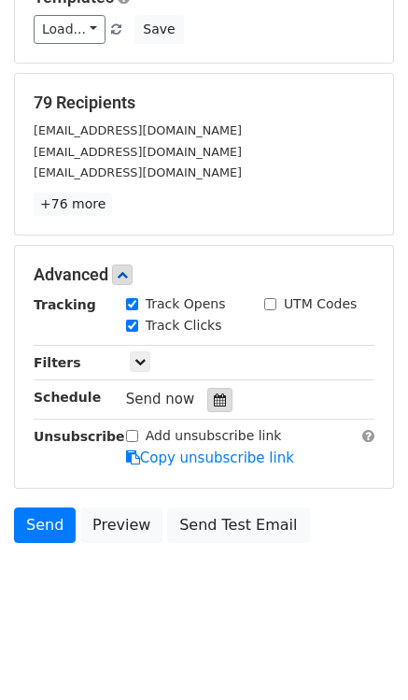
click at [220, 397] on div at bounding box center [219, 400] width 25 height 24
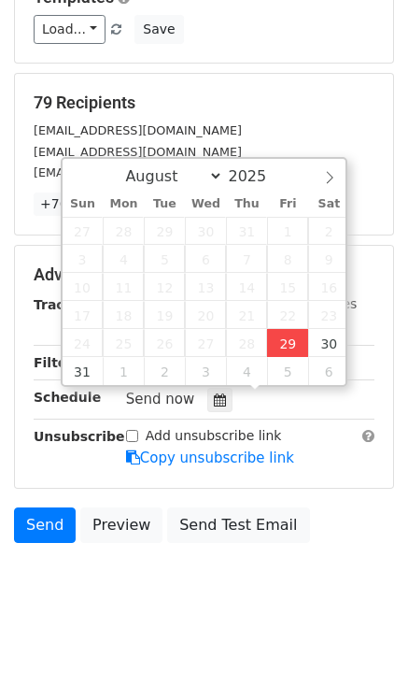
type input "2025-08-29 14:06"
type input "02"
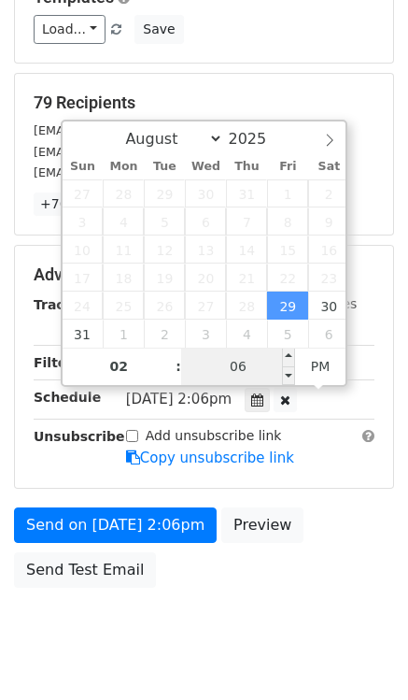
drag, startPoint x: 255, startPoint y: 367, endPoint x: 240, endPoint y: 367, distance: 14.9
click at [240, 367] on input "06" at bounding box center [238, 365] width 114 height 37
type input "15"
type input "2025-08-29 14:15"
click at [312, 581] on div "Send on Aug 29 at 2:06pm Preview Send Test Email" at bounding box center [204, 552] width 408 height 90
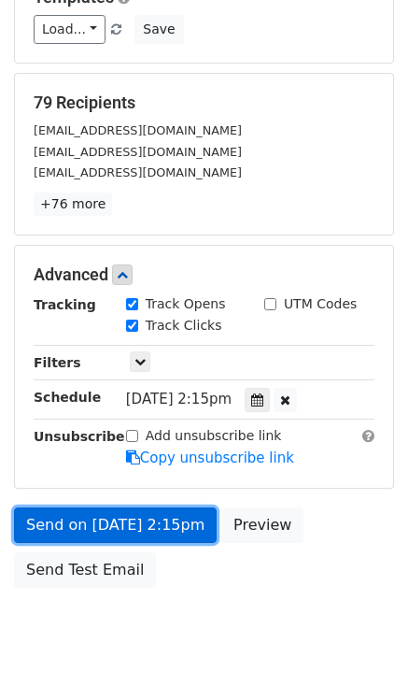
click at [104, 525] on link "Send on Aug 29 at 2:15pm" at bounding box center [115, 524] width 203 height 35
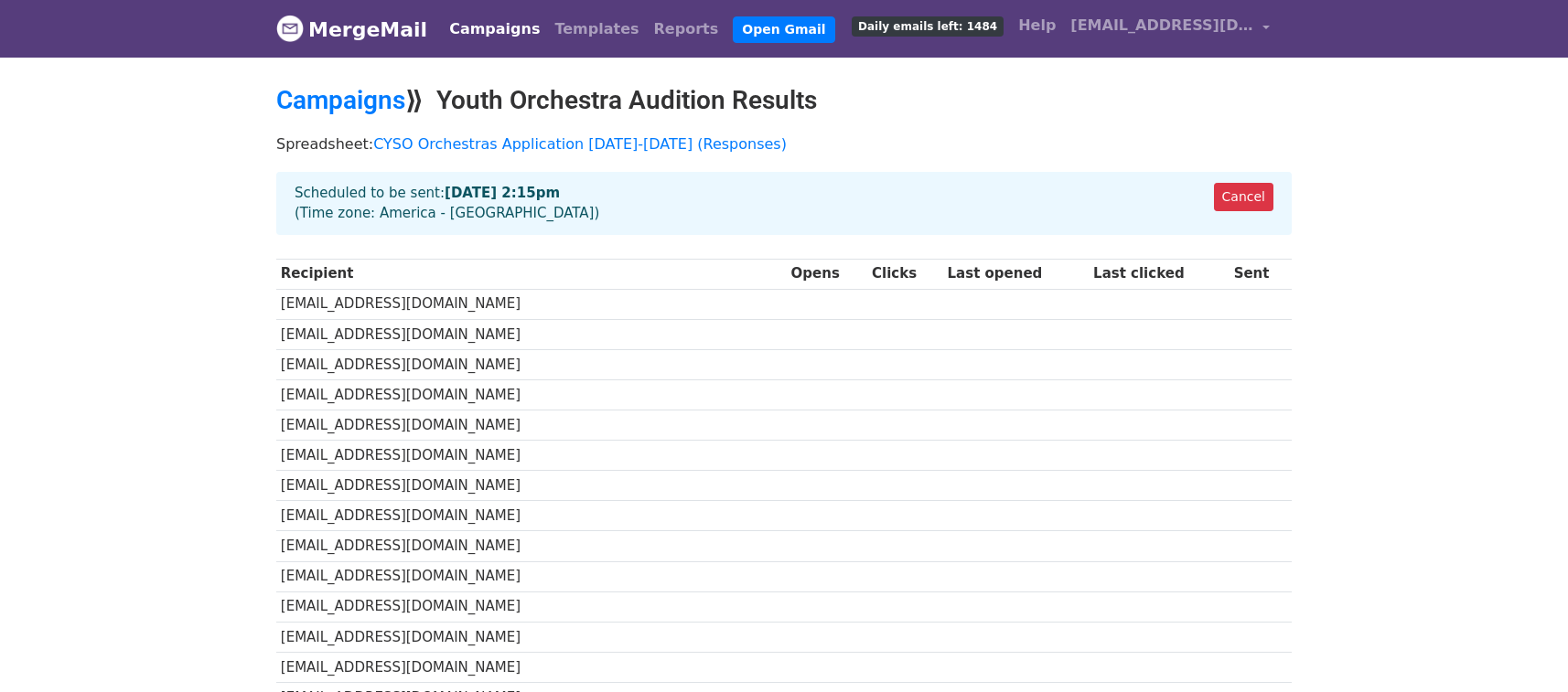
click at [301, 29] on img at bounding box center [290, 28] width 27 height 27
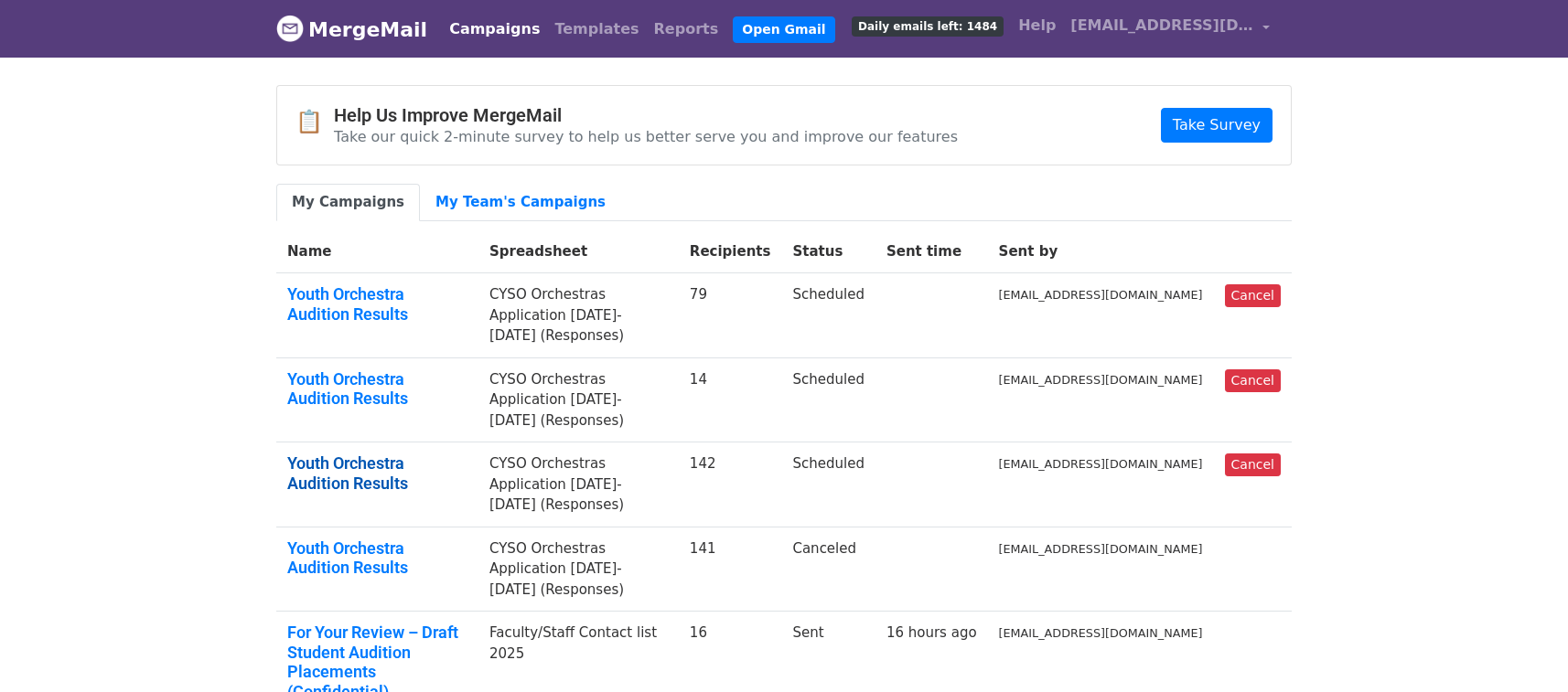
click at [398, 464] on link "Youth Orchestra Audition Results" at bounding box center [377, 473] width 180 height 39
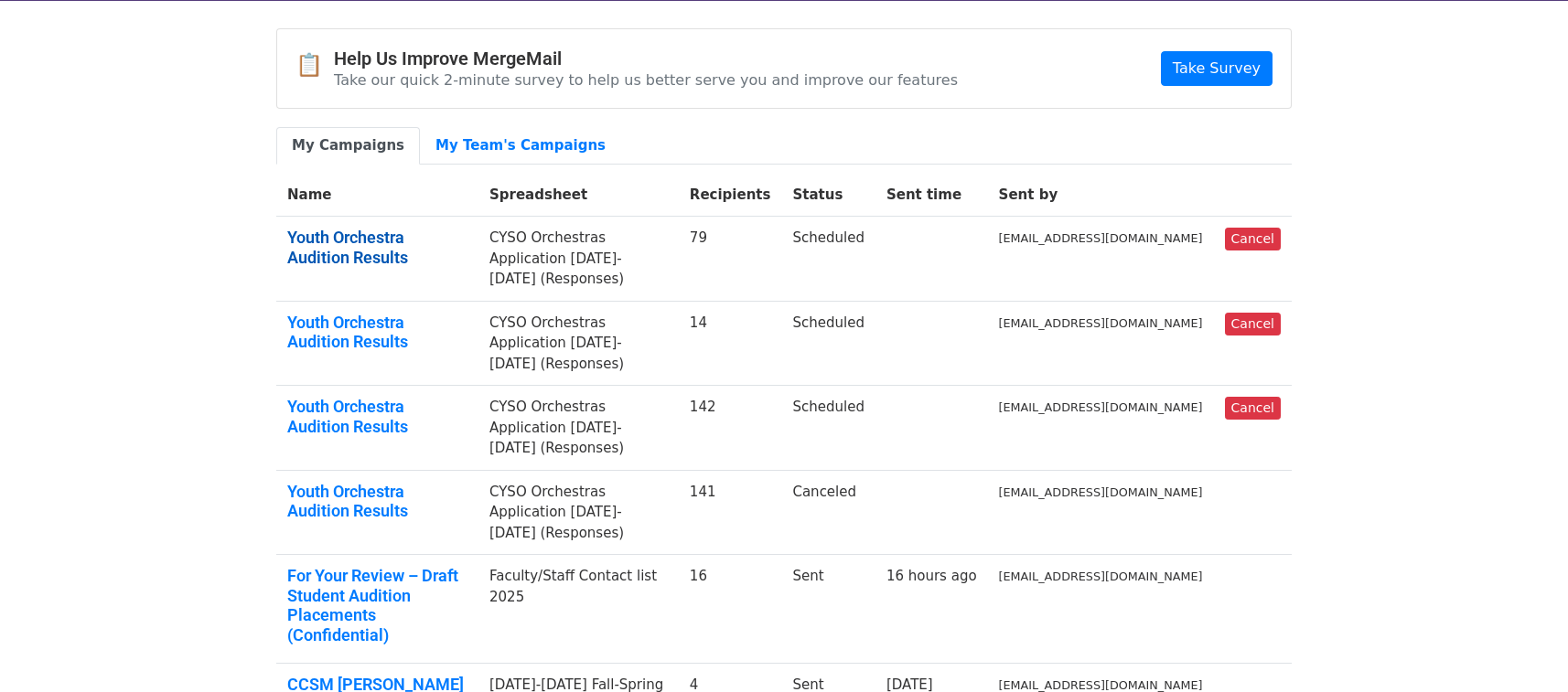
scroll to position [64, 0]
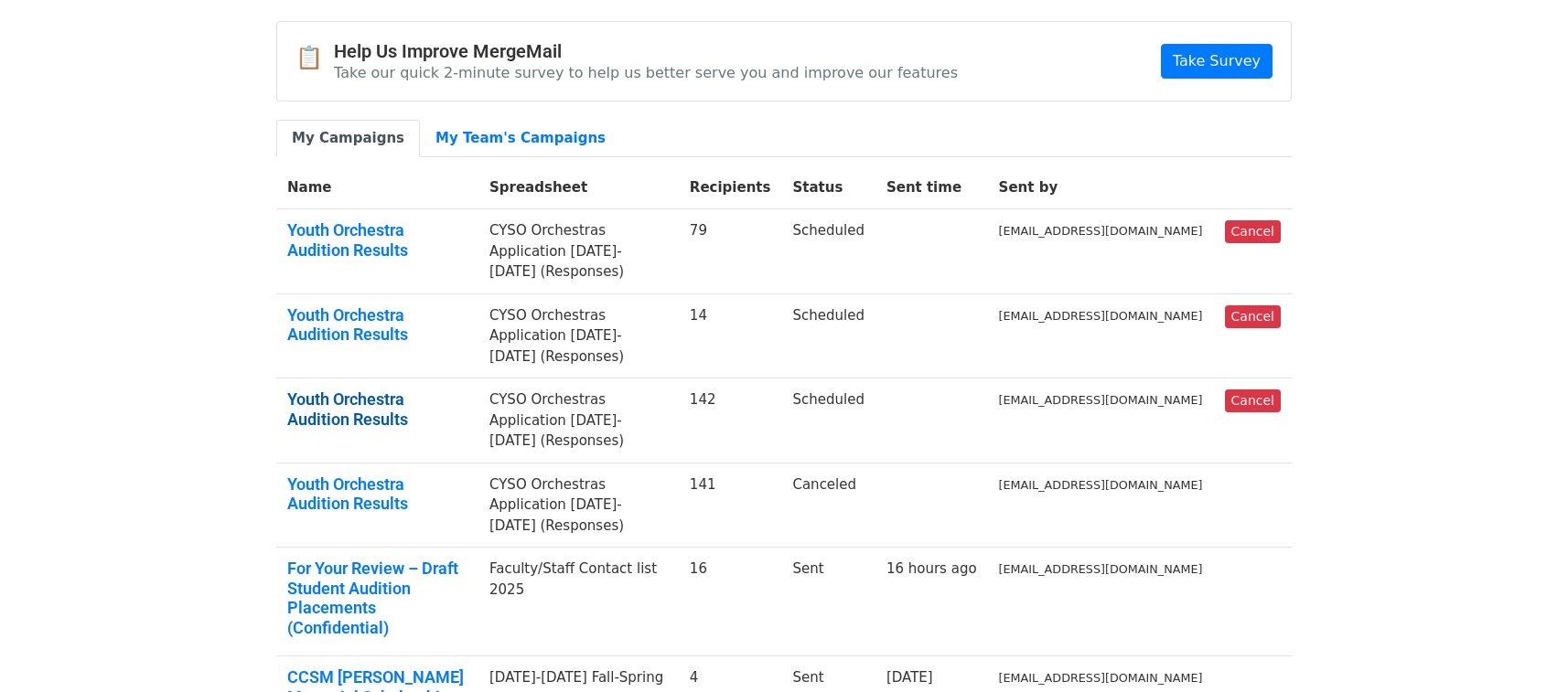
click at [368, 402] on link "Youth Orchestra Audition Results" at bounding box center [377, 409] width 180 height 39
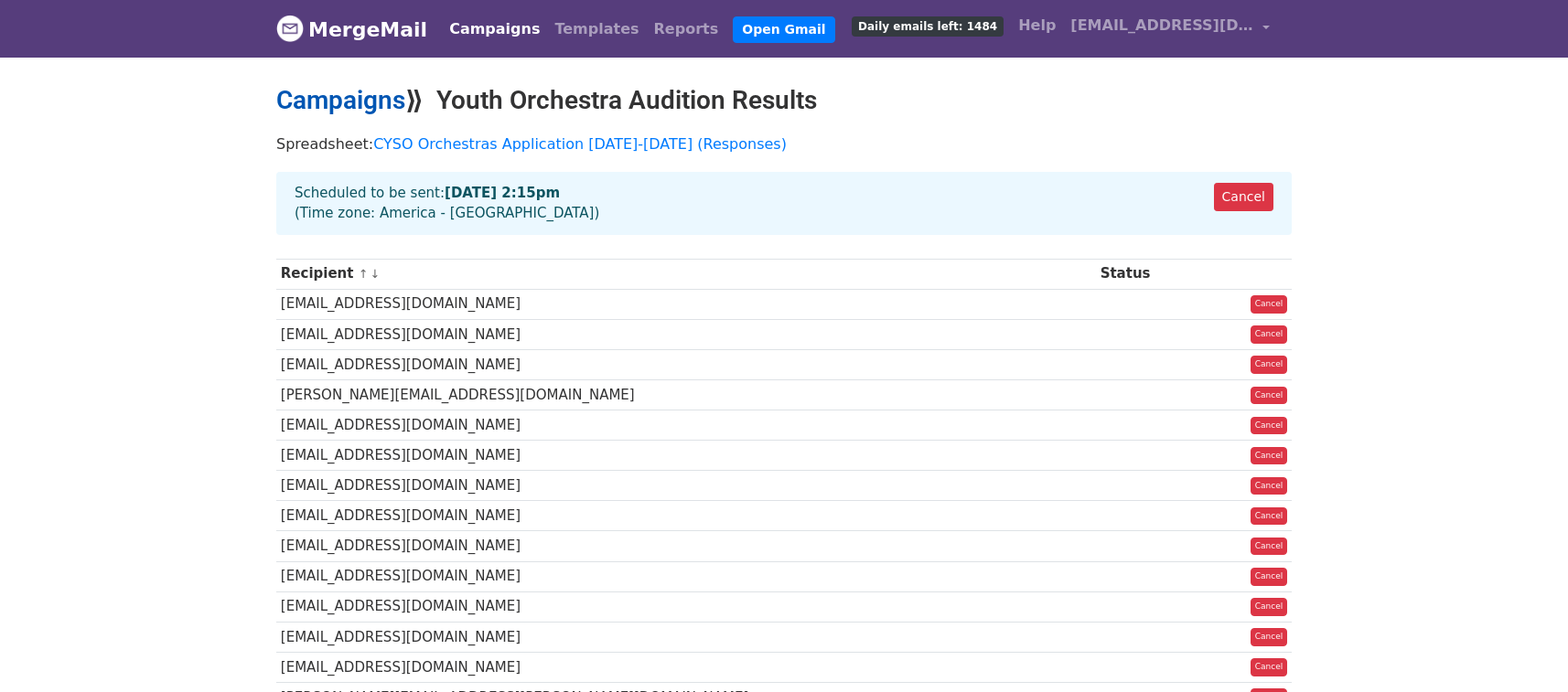
click at [391, 100] on link "Campaigns" at bounding box center [341, 100] width 129 height 30
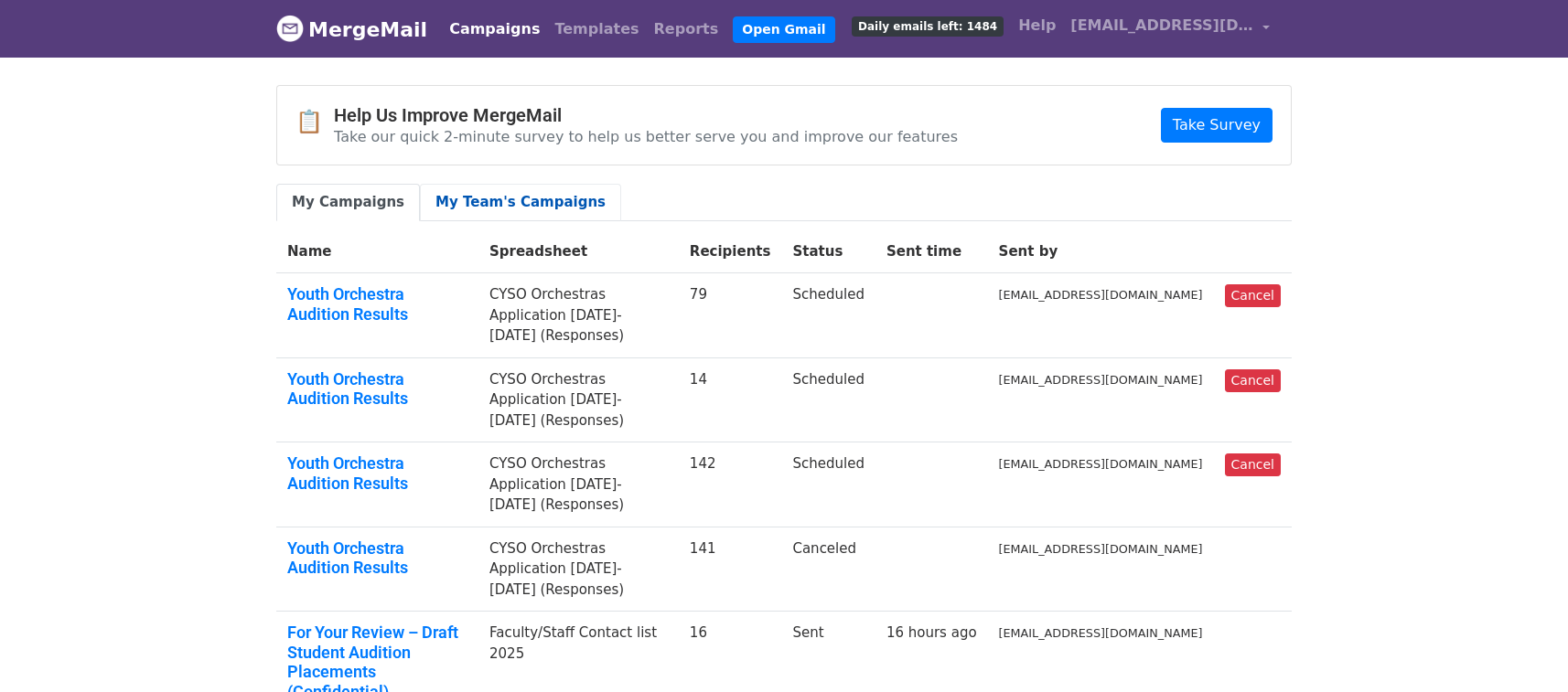
click at [488, 201] on link "My Team's Campaigns" at bounding box center [521, 203] width 202 height 37
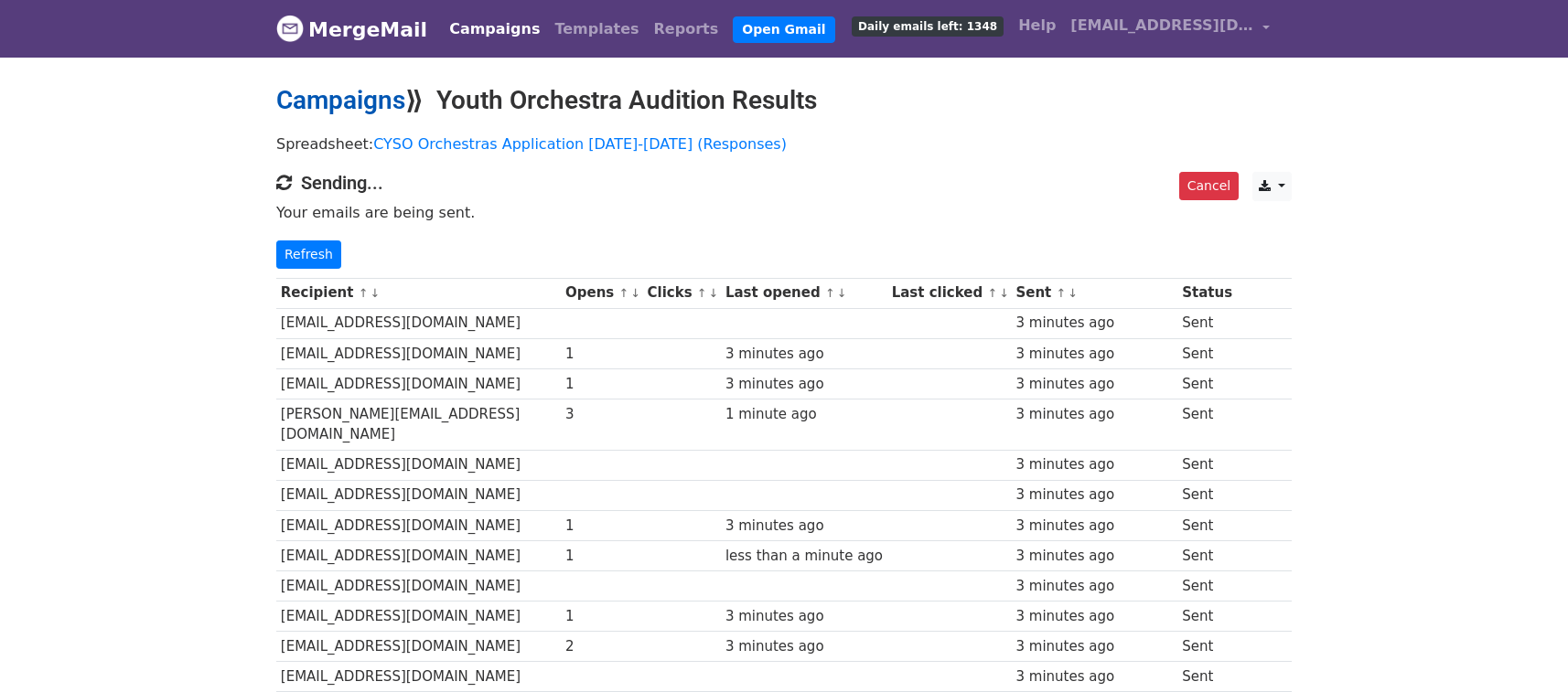
click at [366, 103] on link "Campaigns" at bounding box center [341, 100] width 129 height 30
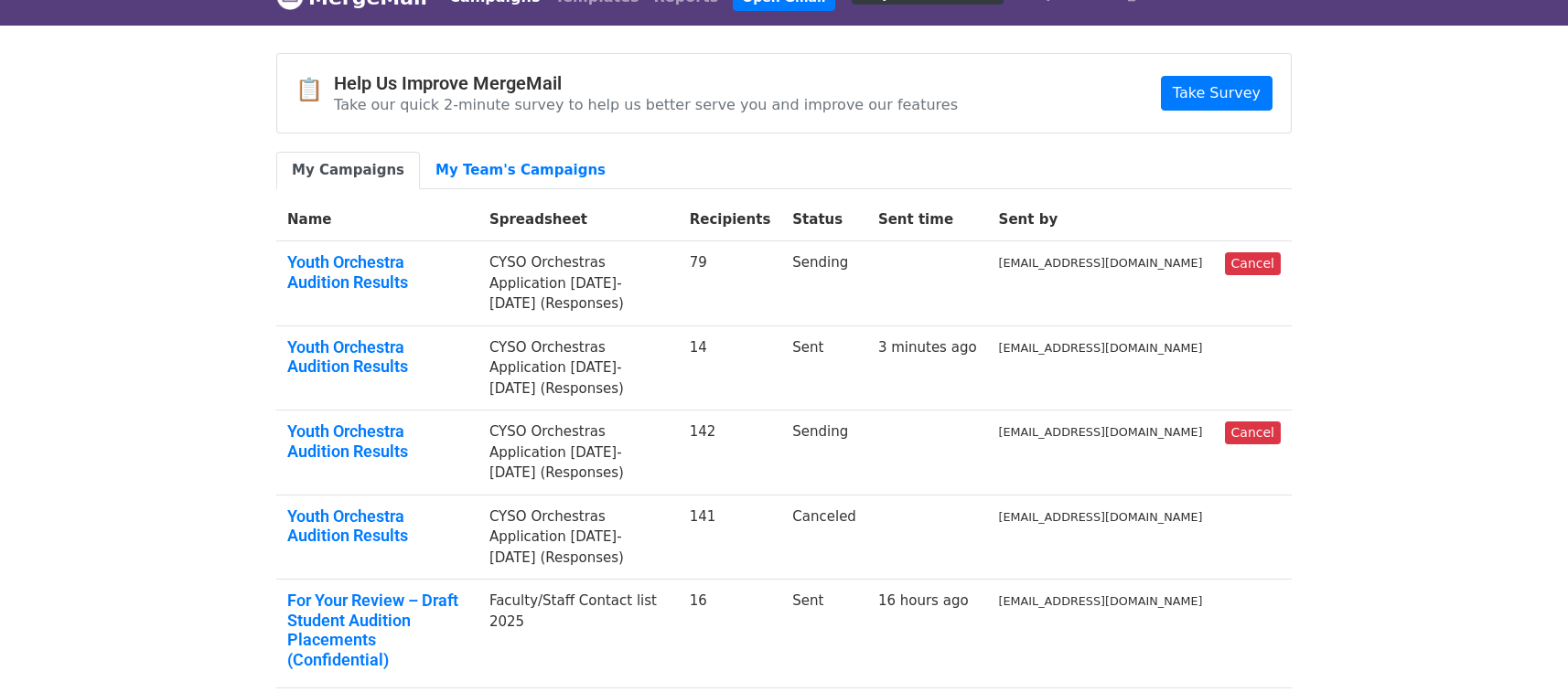
scroll to position [33, 0]
click at [347, 345] on link "Youth Orchestra Audition Results" at bounding box center [377, 356] width 180 height 39
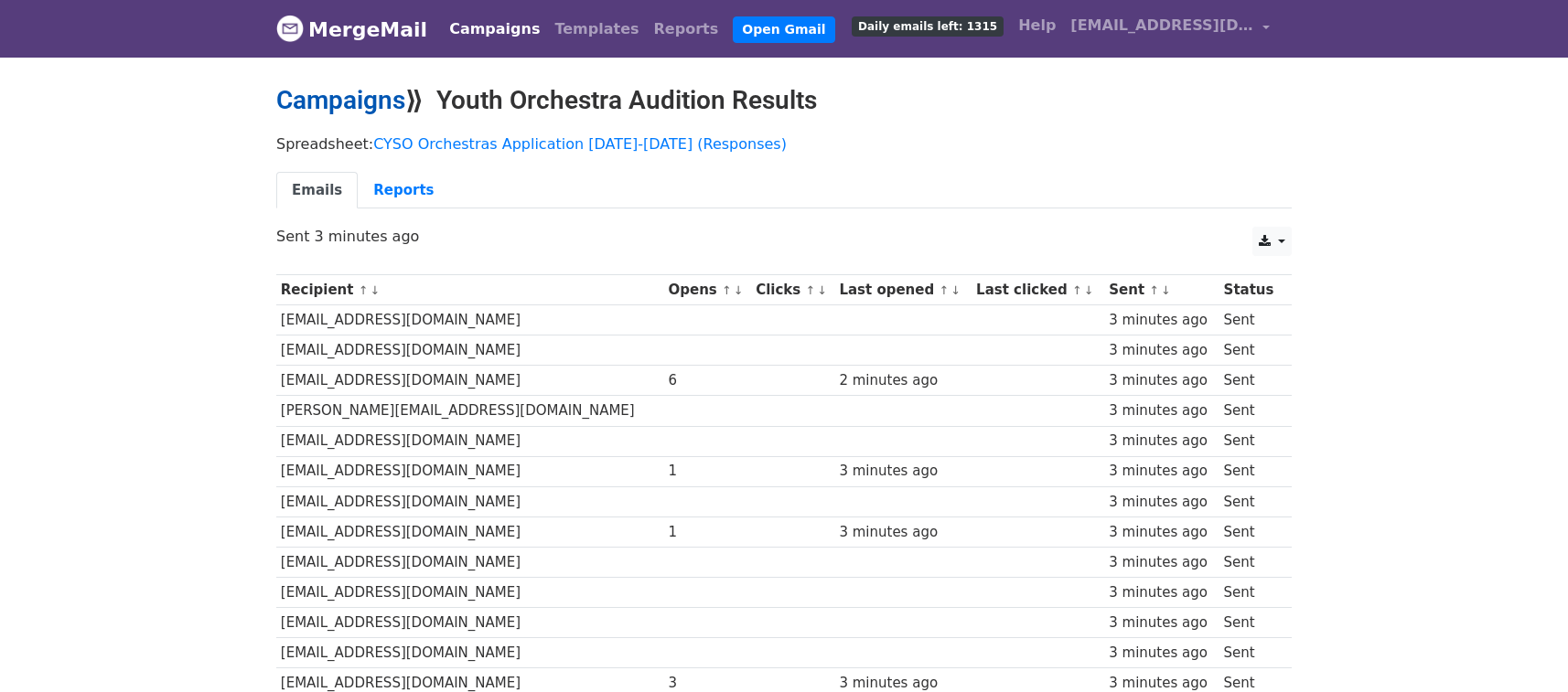
click at [326, 103] on link "Campaigns" at bounding box center [341, 100] width 129 height 30
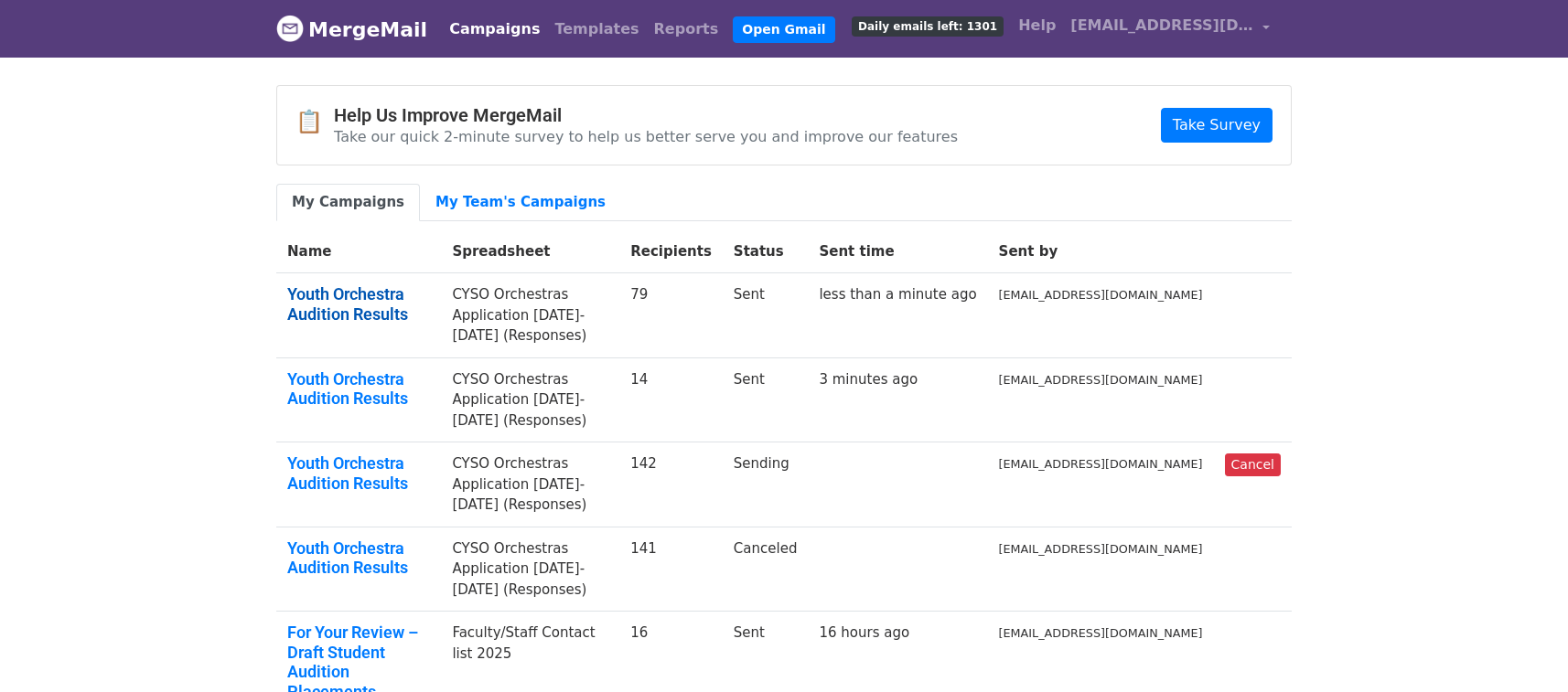
click at [383, 291] on link "Youth Orchestra Audition Results" at bounding box center [358, 304] width 143 height 39
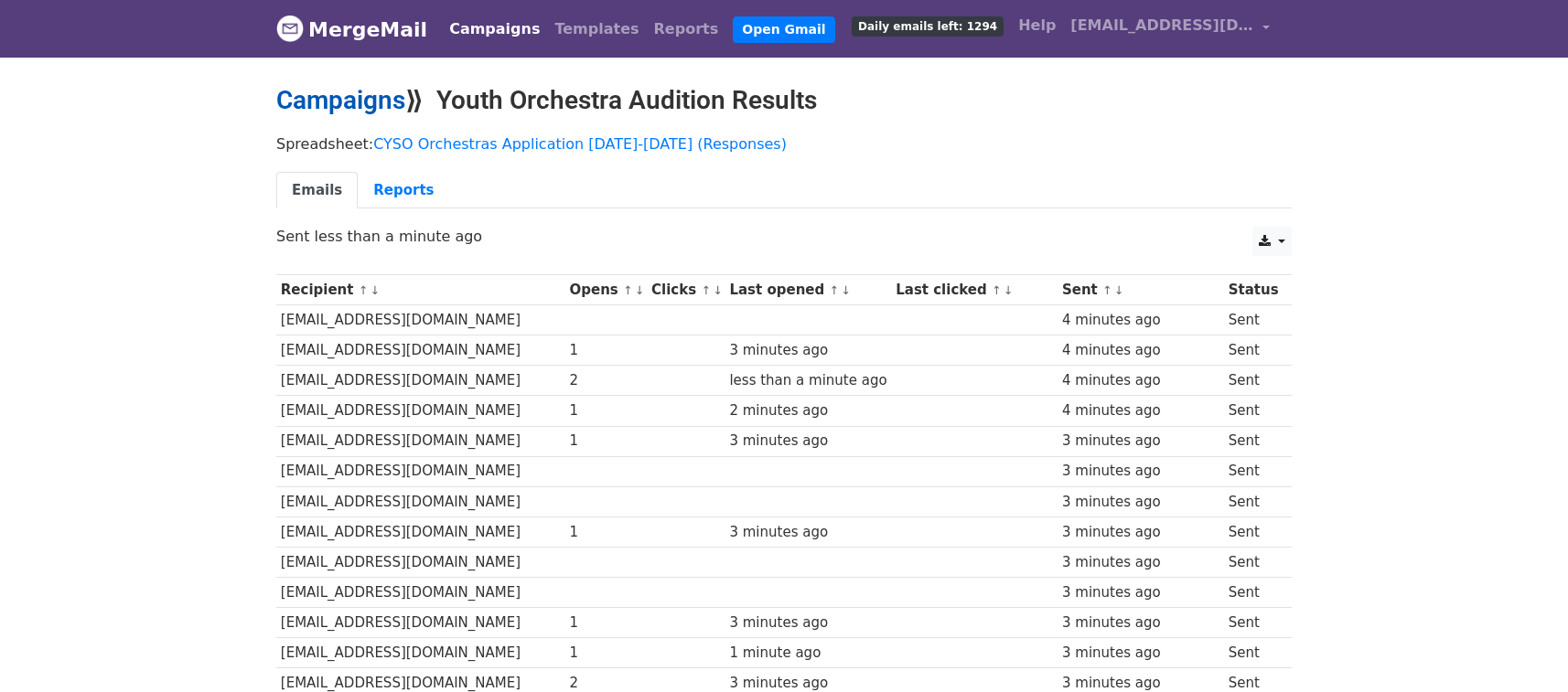
click at [305, 102] on link "Campaigns" at bounding box center [341, 100] width 129 height 30
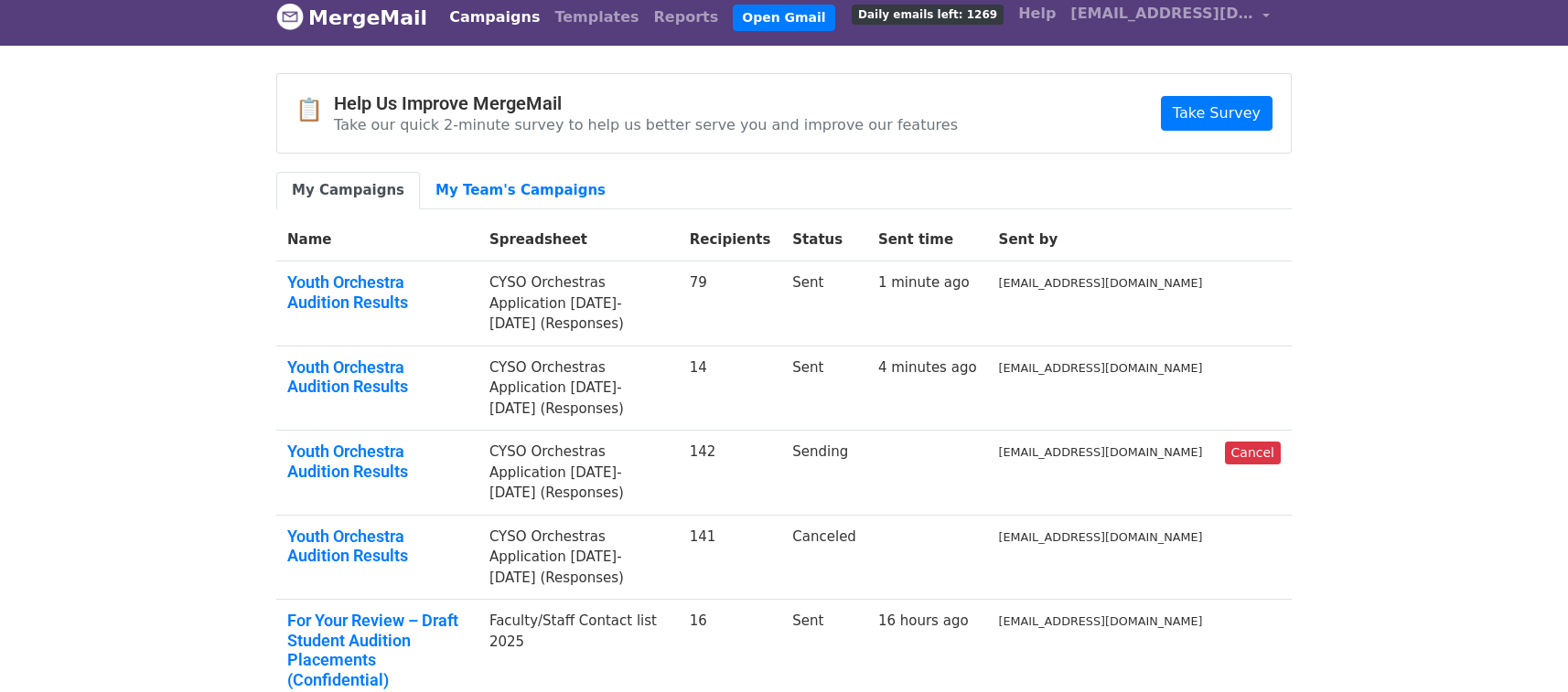
scroll to position [97, 0]
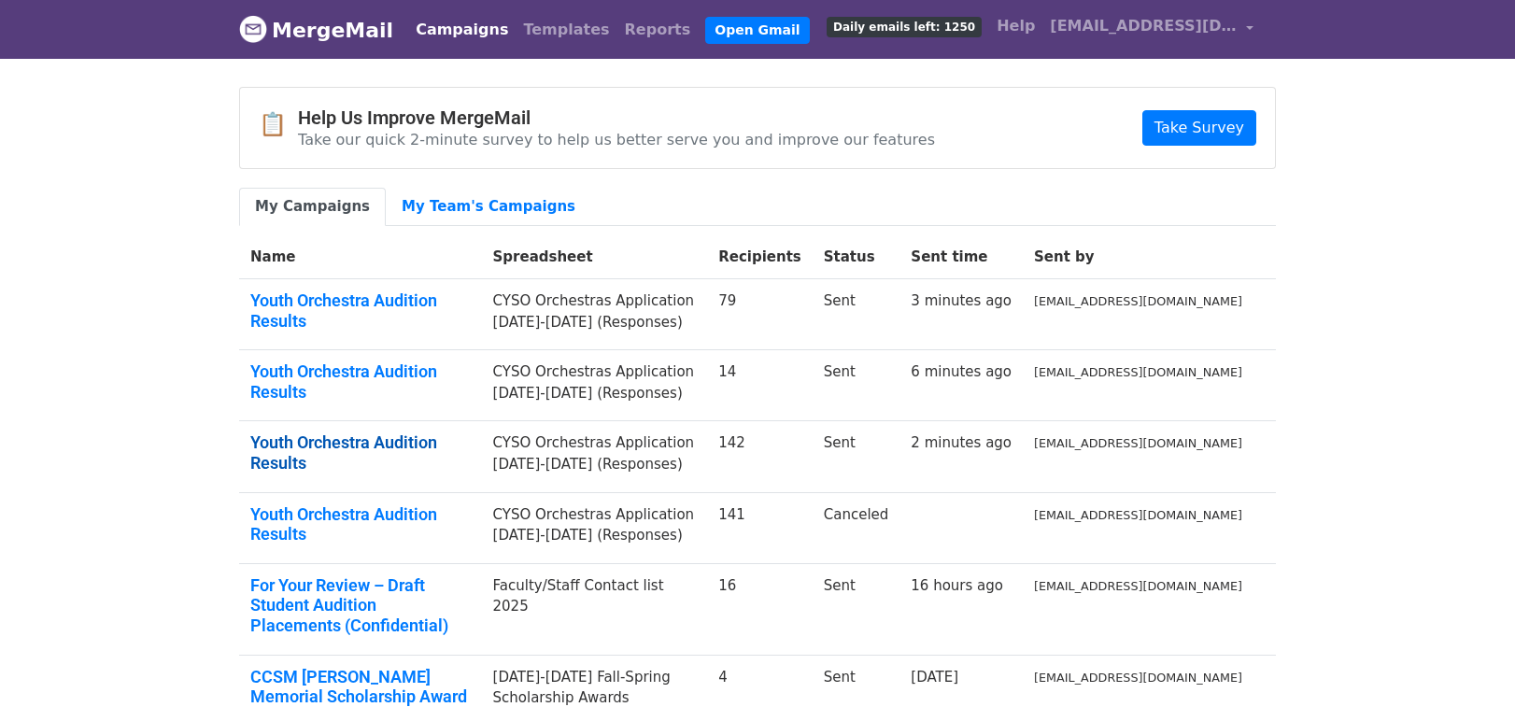
click at [424, 433] on link "Youth Orchestra Audition Results" at bounding box center [360, 452] width 220 height 40
